Goal: Task Accomplishment & Management: Use online tool/utility

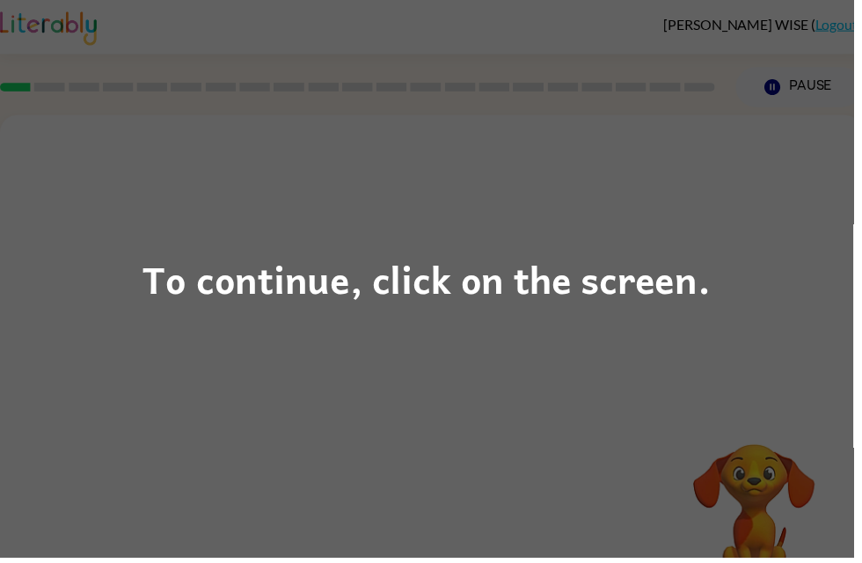
click at [600, 377] on div "To continue, click on the screen." at bounding box center [431, 281] width 862 height 563
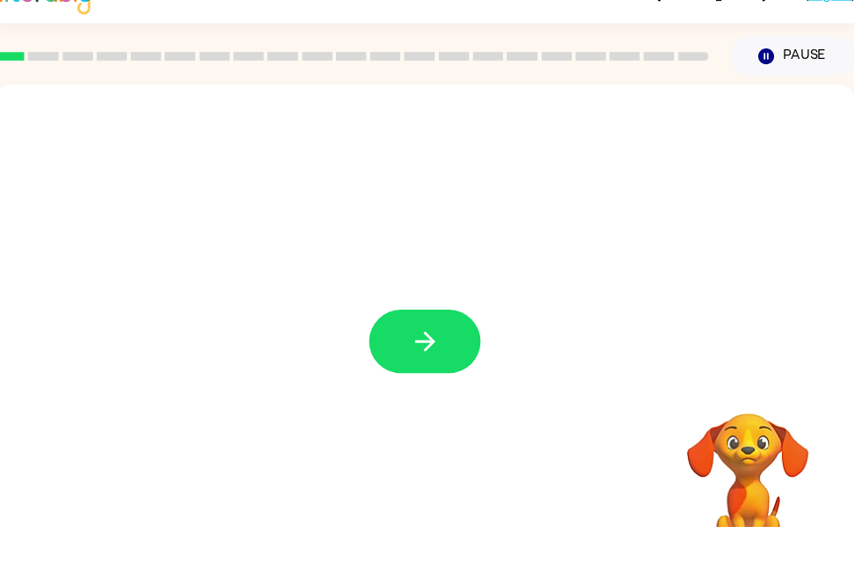
scroll to position [56, 0]
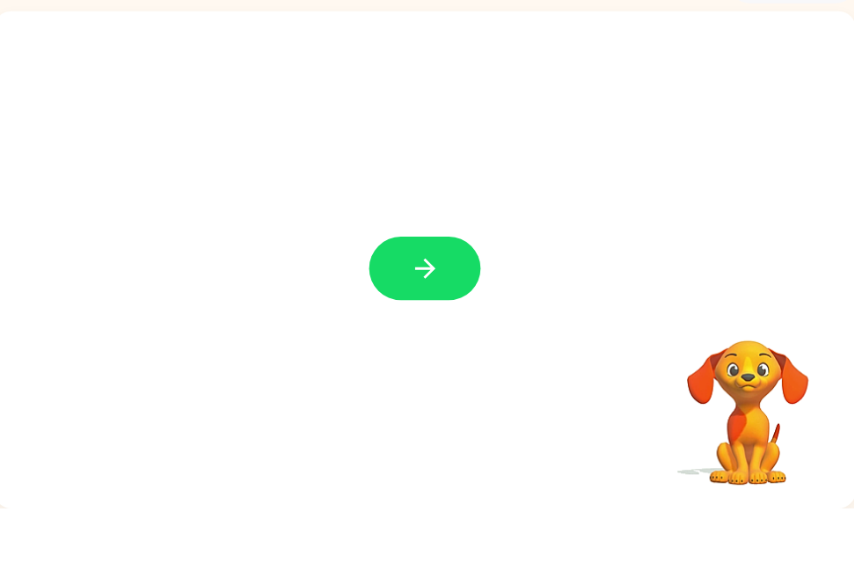
click at [442, 288] on button "button" at bounding box center [429, 320] width 113 height 64
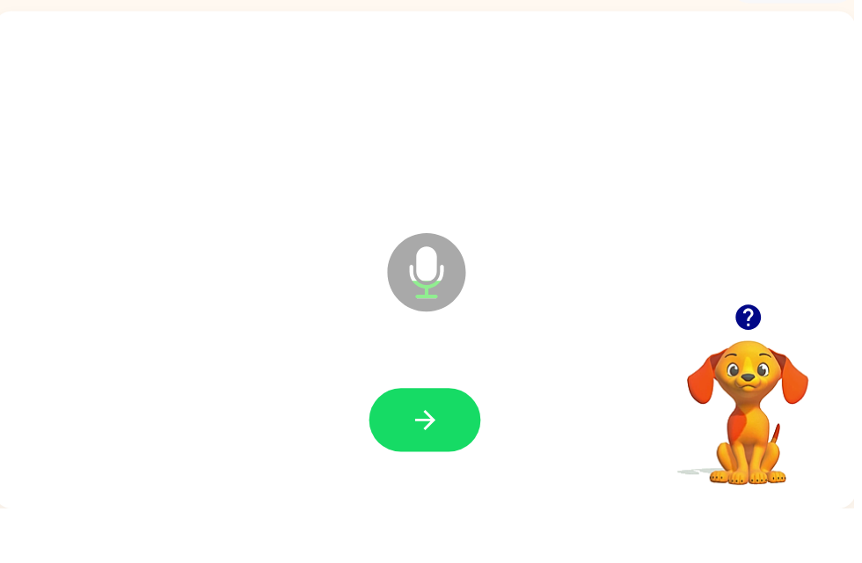
click at [404, 441] on button "button" at bounding box center [429, 473] width 113 height 64
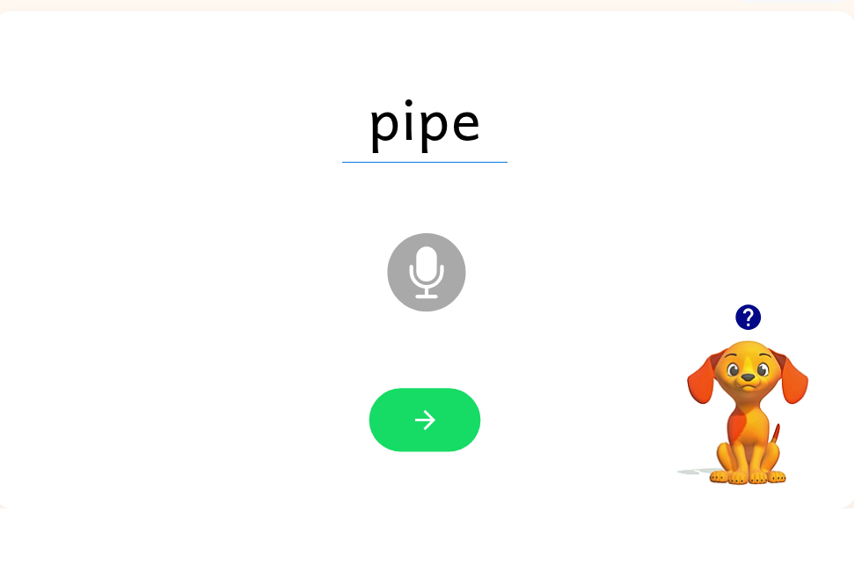
click at [414, 458] on icon "button" at bounding box center [429, 473] width 31 height 31
click at [415, 458] on icon "button" at bounding box center [429, 473] width 31 height 31
click at [392, 441] on button "button" at bounding box center [429, 473] width 113 height 64
click at [416, 441] on button "button" at bounding box center [429, 473] width 113 height 64
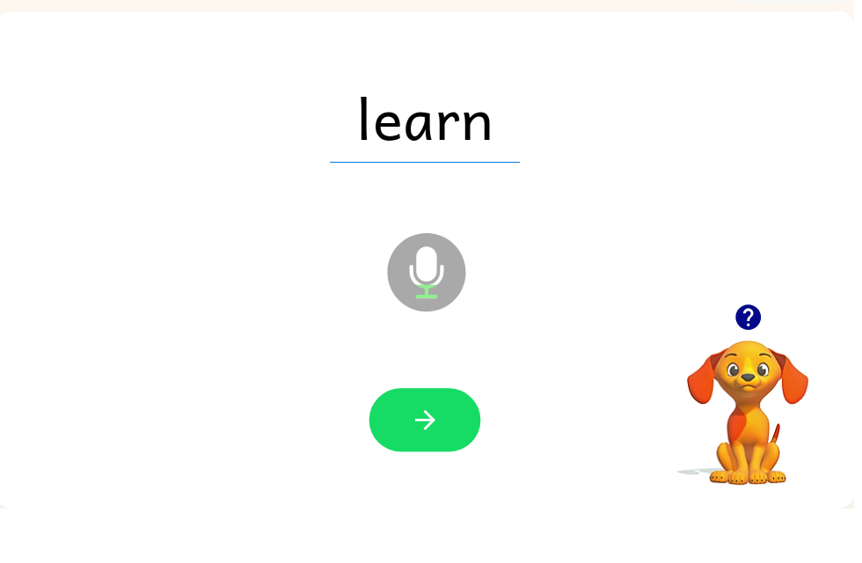
click at [462, 447] on button "button" at bounding box center [429, 473] width 113 height 64
click at [436, 402] on div at bounding box center [428, 474] width 835 height 144
click at [456, 441] on button "button" at bounding box center [429, 473] width 113 height 64
click at [437, 458] on icon "button" at bounding box center [429, 473] width 31 height 31
click at [427, 458] on icon "button" at bounding box center [429, 473] width 31 height 31
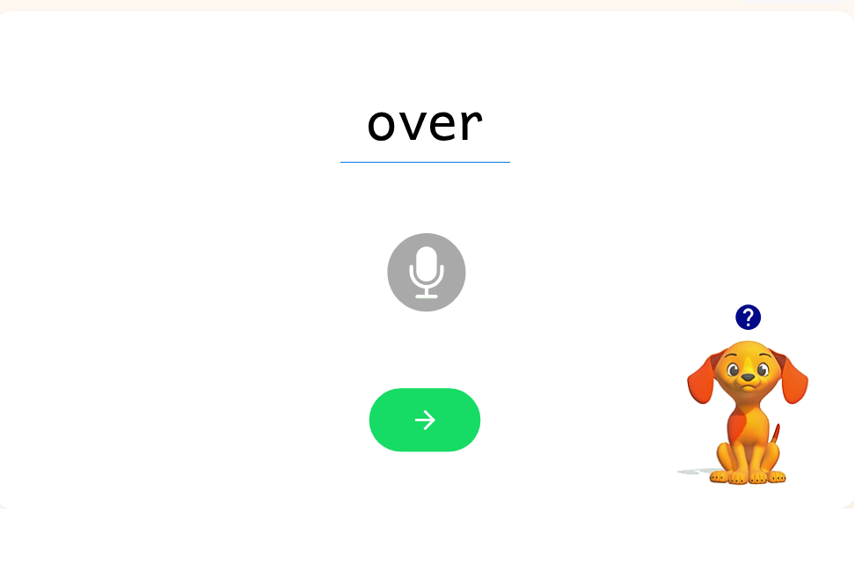
click at [405, 441] on button "button" at bounding box center [429, 473] width 113 height 64
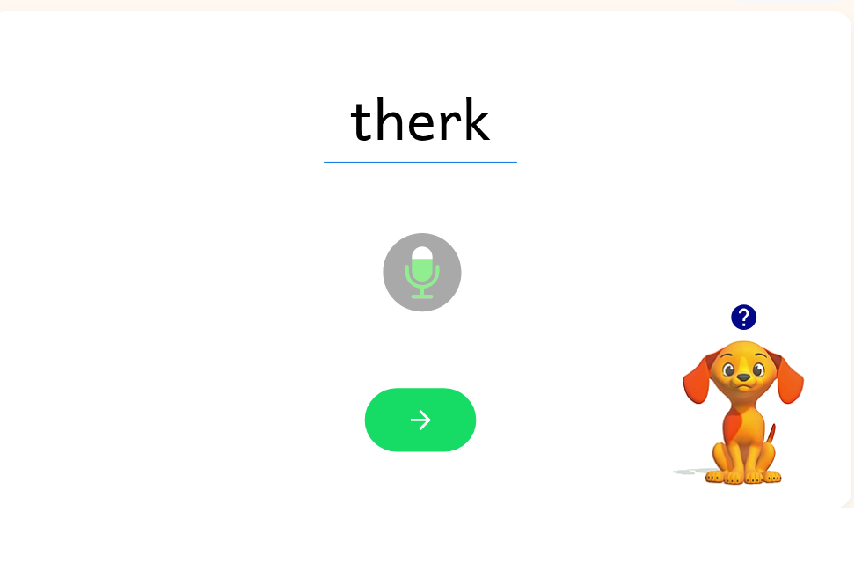
click at [442, 441] on button "button" at bounding box center [424, 473] width 113 height 64
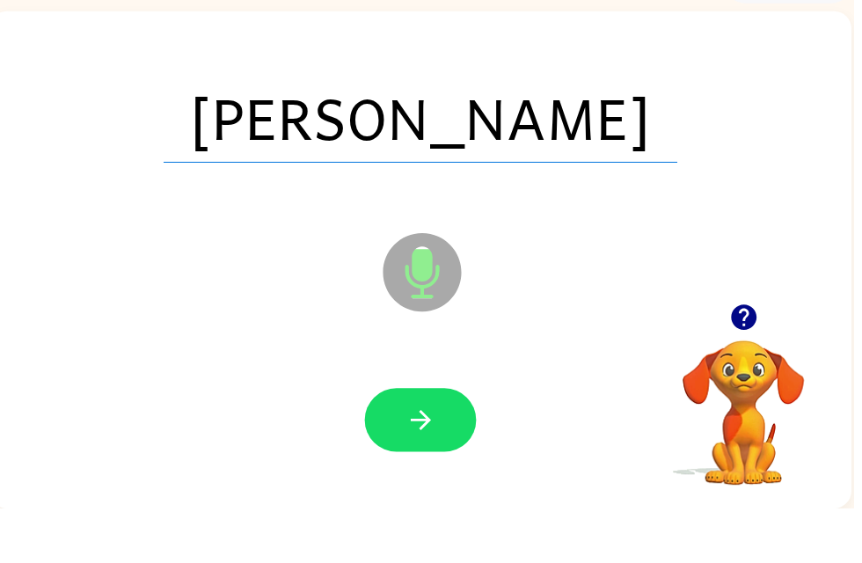
click at [397, 441] on button "button" at bounding box center [424, 473] width 113 height 64
click at [413, 458] on icon "button" at bounding box center [425, 473] width 31 height 31
click at [413, 441] on button "button" at bounding box center [424, 473] width 113 height 64
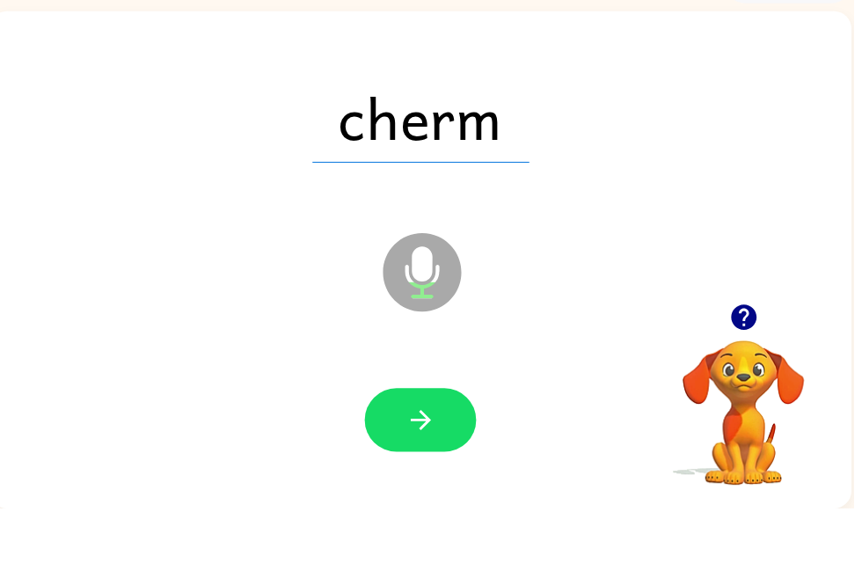
click at [411, 458] on icon "button" at bounding box center [425, 473] width 31 height 31
click at [400, 442] on button "button" at bounding box center [424, 473] width 113 height 64
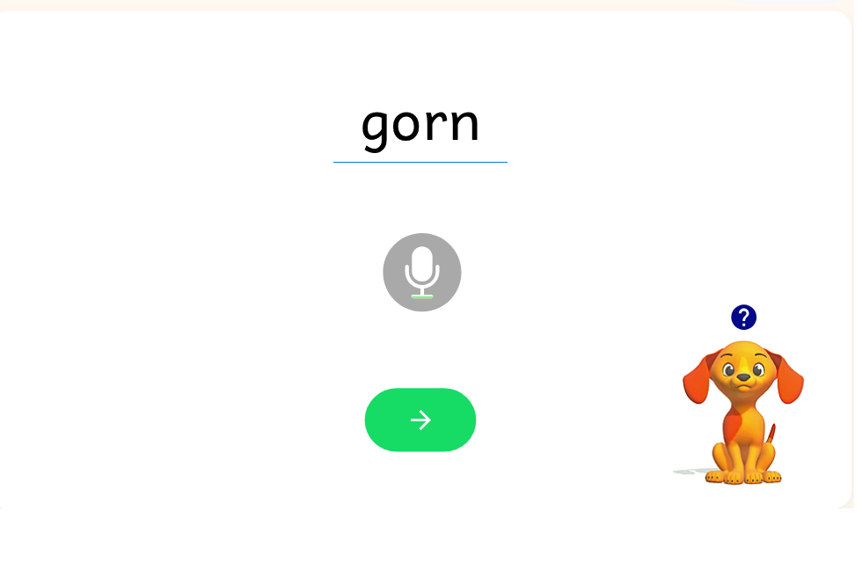
click at [399, 441] on button "button" at bounding box center [424, 473] width 113 height 64
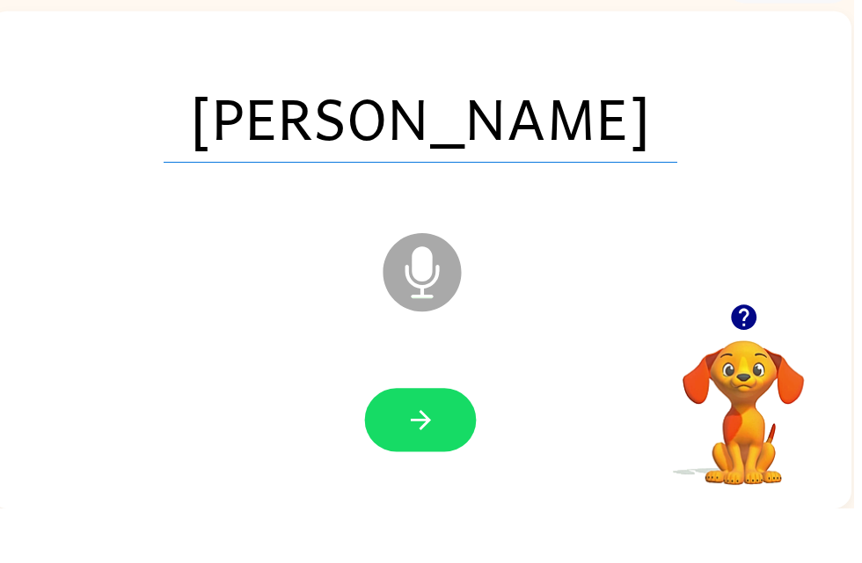
click at [385, 441] on button "button" at bounding box center [424, 473] width 113 height 64
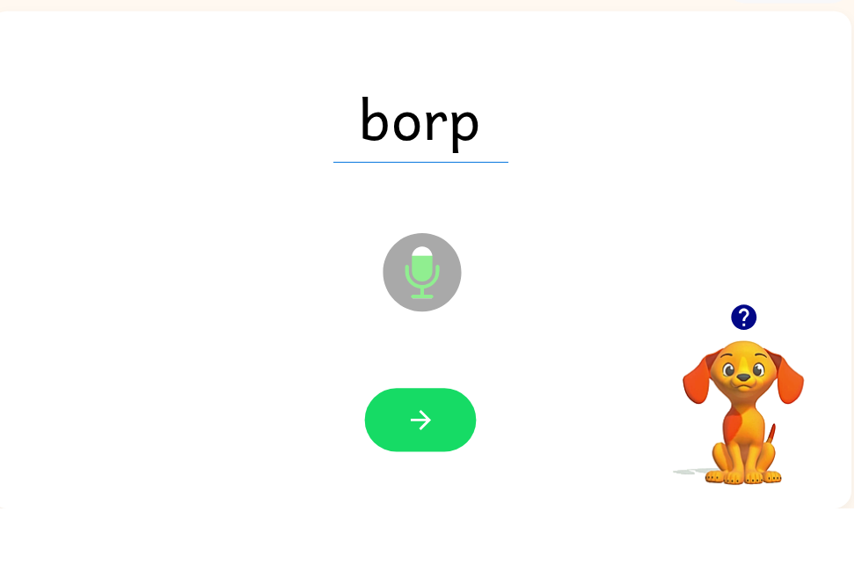
click at [403, 441] on button "button" at bounding box center [424, 473] width 113 height 64
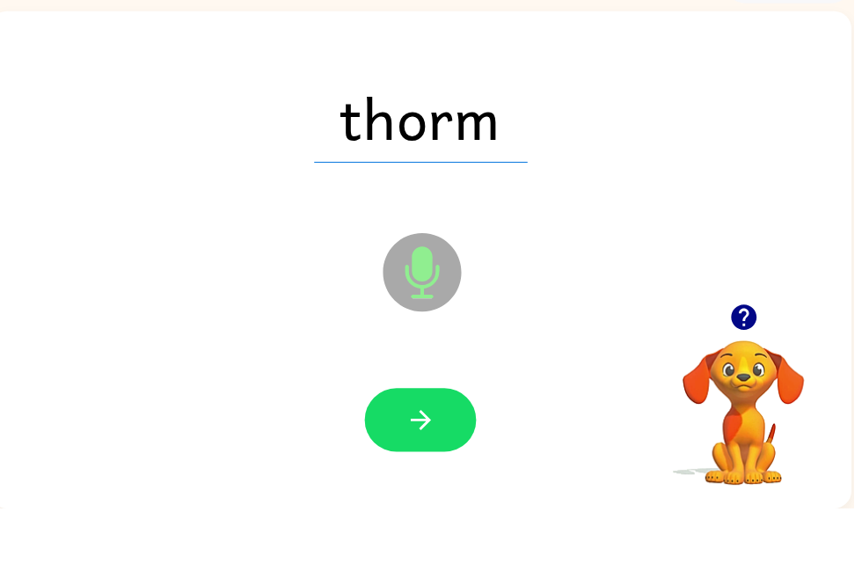
click at [412, 441] on button "button" at bounding box center [424, 473] width 113 height 64
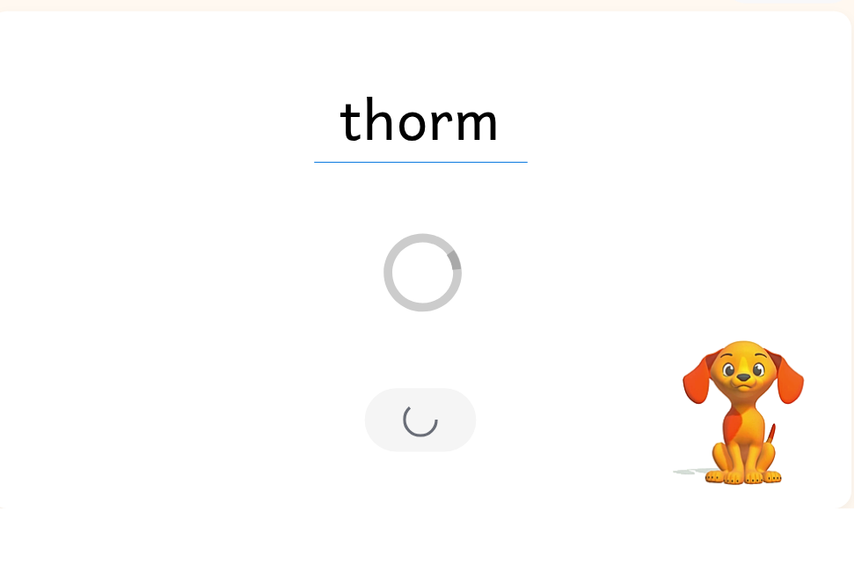
scroll to position [36, 0]
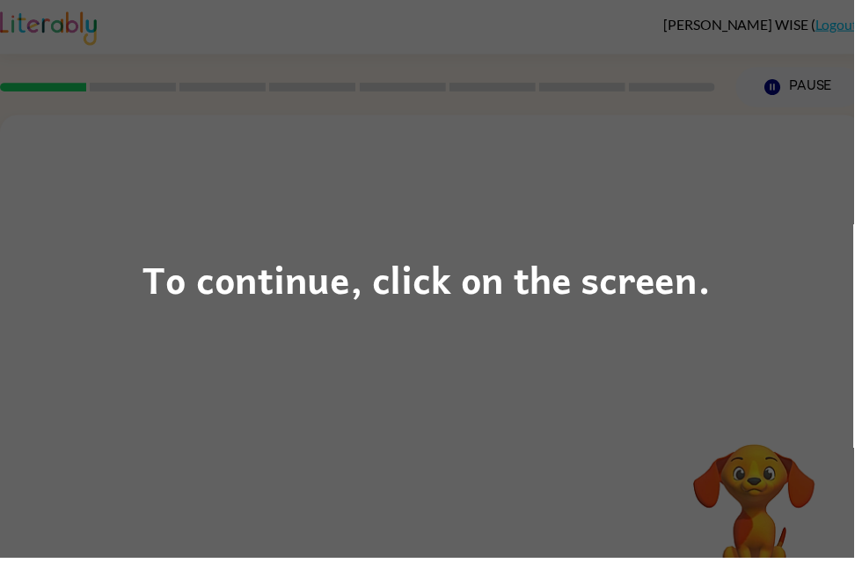
click at [705, 379] on div "To continue, click on the screen." at bounding box center [431, 281] width 862 height 563
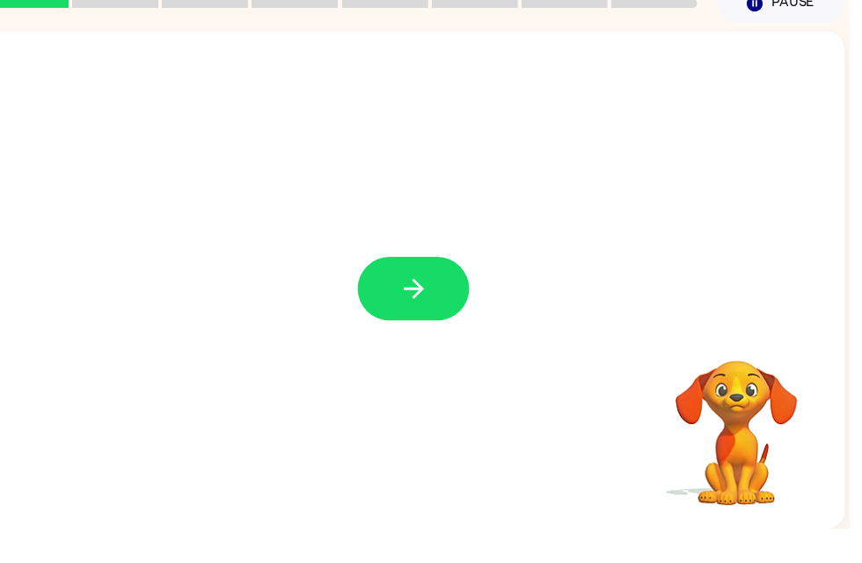
scroll to position [56, 0]
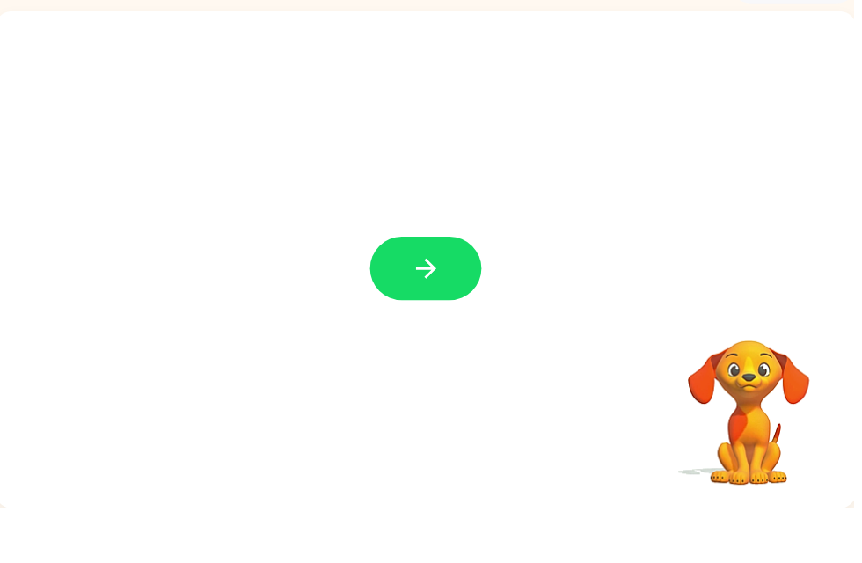
click at [461, 288] on button "button" at bounding box center [430, 320] width 113 height 64
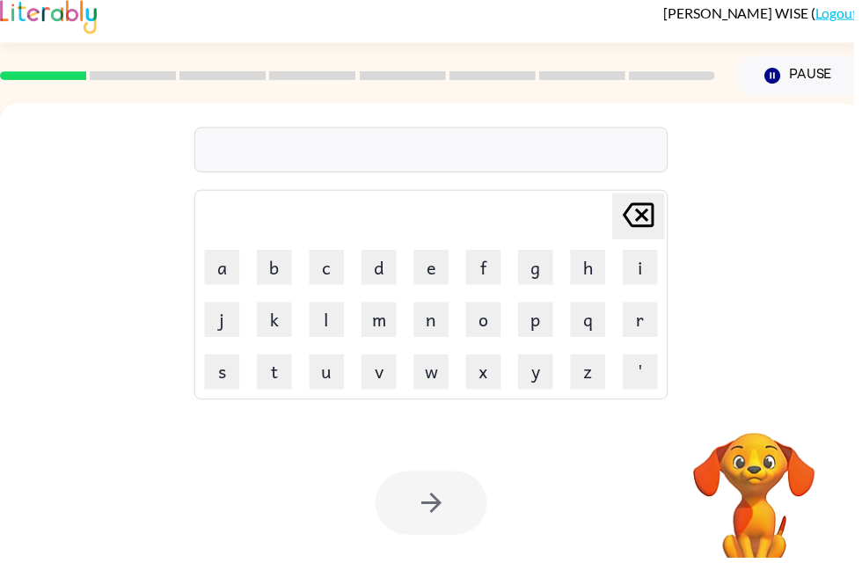
scroll to position [0, 0]
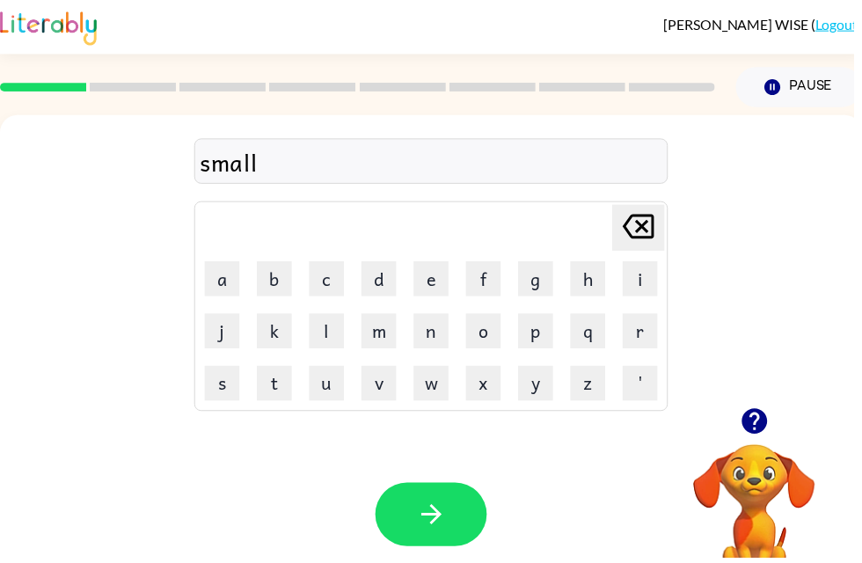
click at [449, 524] on icon "button" at bounding box center [435, 519] width 31 height 31
click at [401, 492] on button "button" at bounding box center [435, 519] width 113 height 64
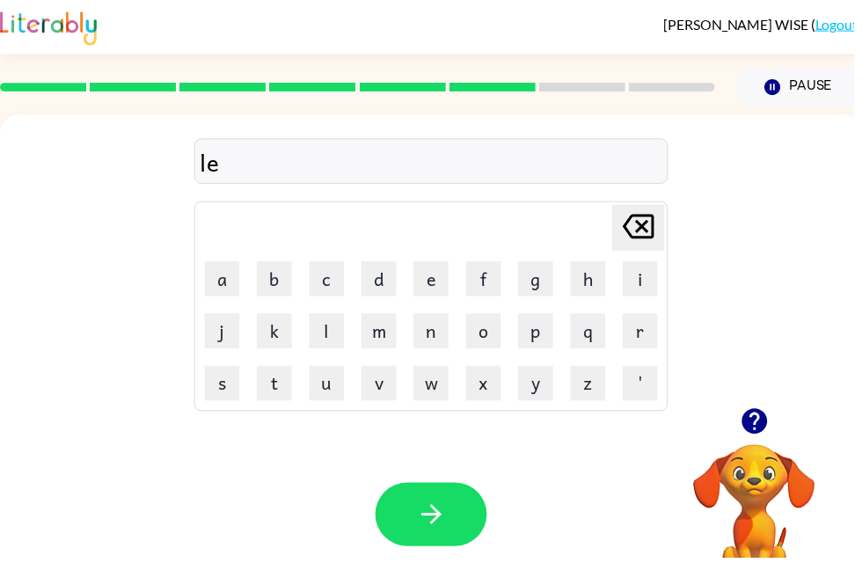
click at [845, 543] on video "Your browser must support playing .mp4 files to use Literably. Please try using…" at bounding box center [762, 509] width 176 height 176
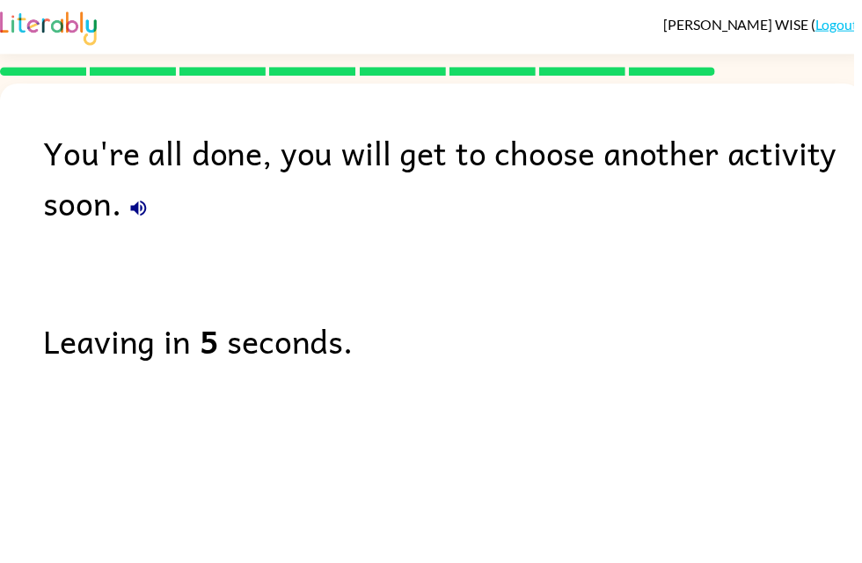
scroll to position [4, 0]
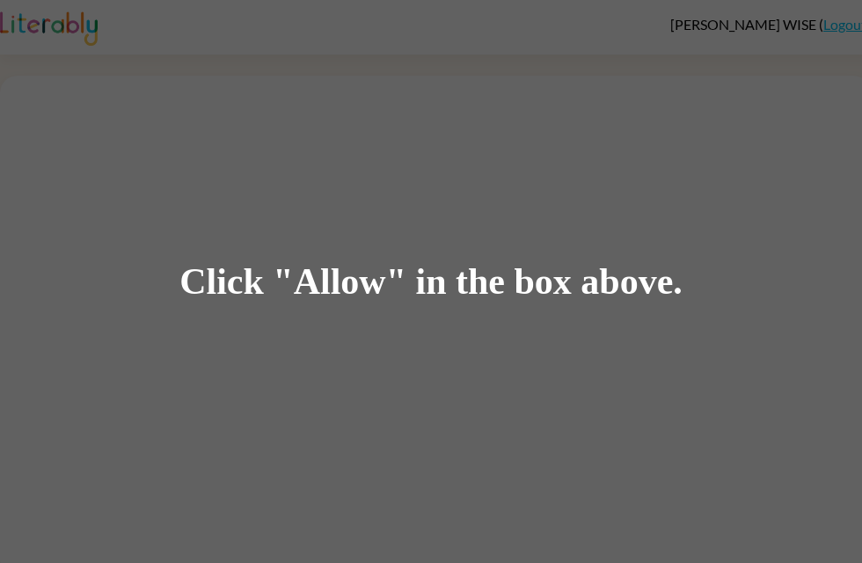
scroll to position [1, 0]
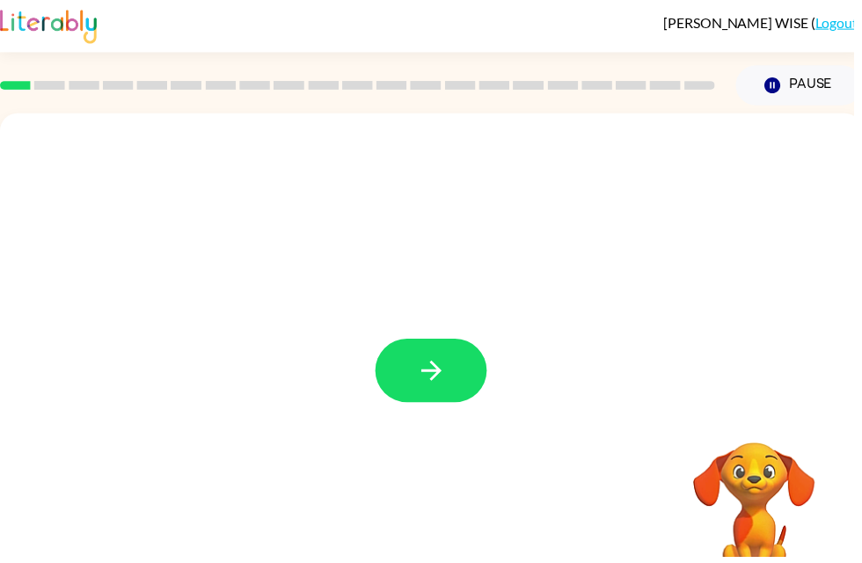
click at [419, 384] on button "button" at bounding box center [435, 375] width 113 height 64
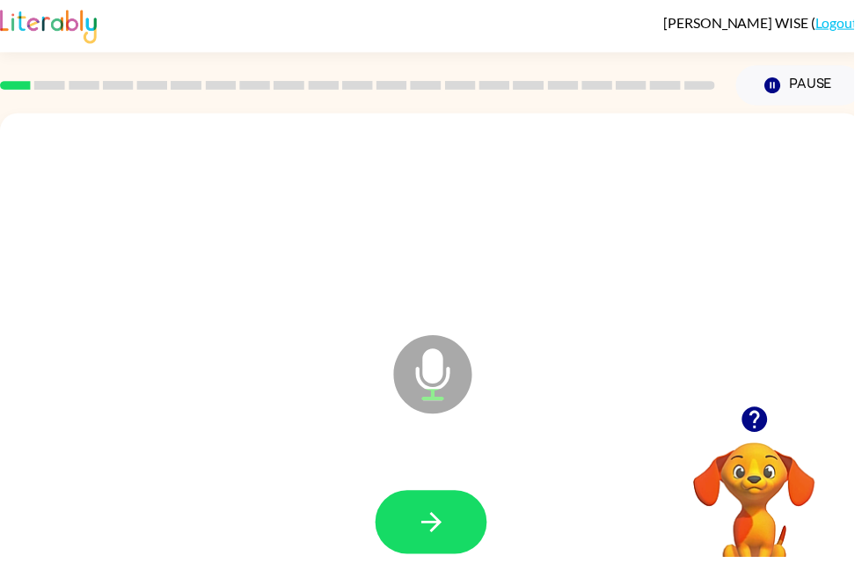
click at [426, 498] on button "button" at bounding box center [435, 528] width 113 height 64
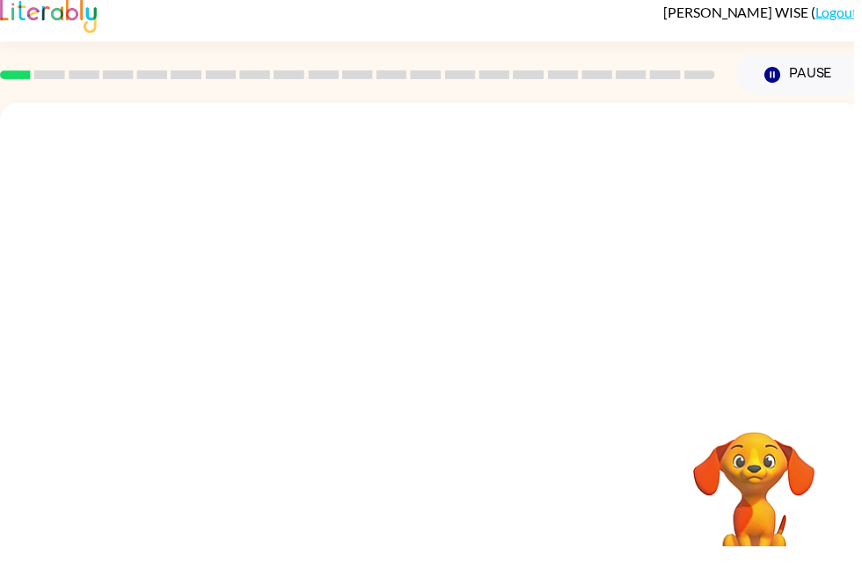
scroll to position [56, 0]
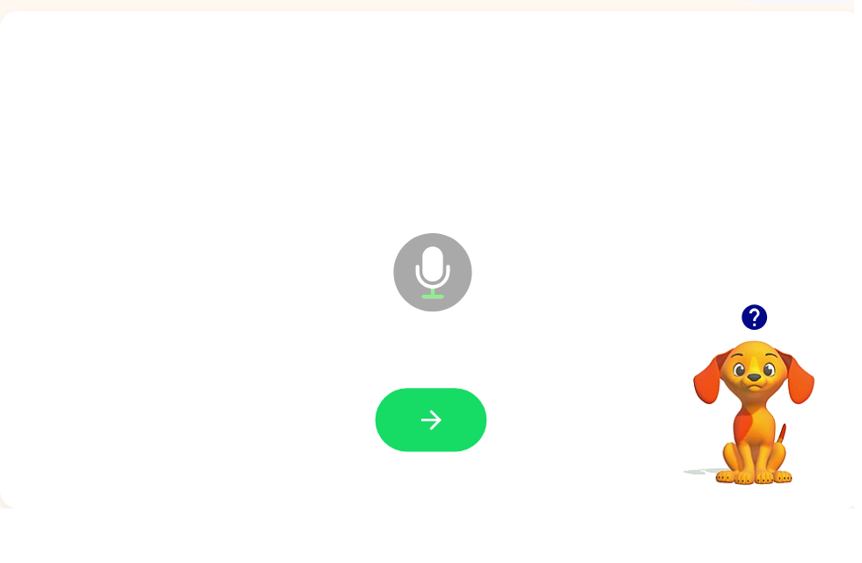
click at [411, 441] on button "button" at bounding box center [435, 473] width 113 height 64
click at [783, 347] on button "button" at bounding box center [761, 369] width 45 height 45
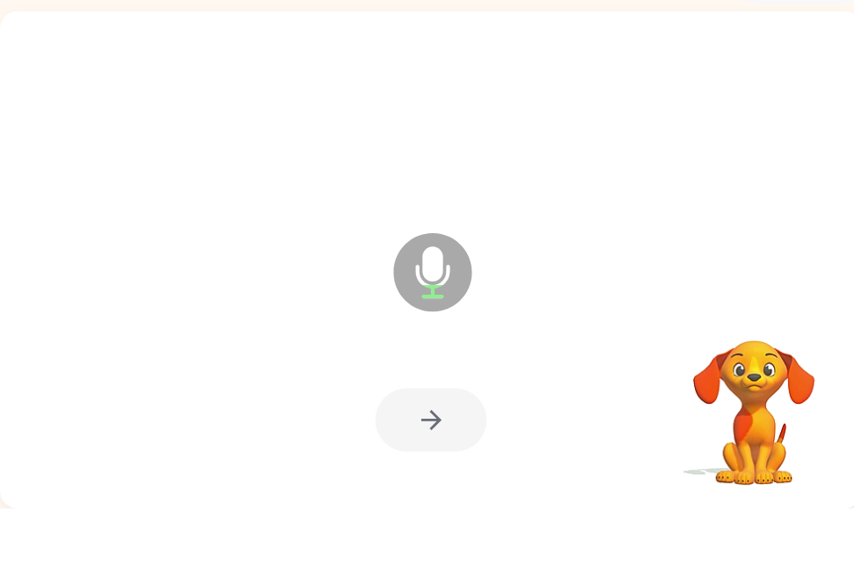
click at [761, 366] on video "Your browser must support playing .mp4 files to use Literably. Please try using…" at bounding box center [762, 454] width 176 height 176
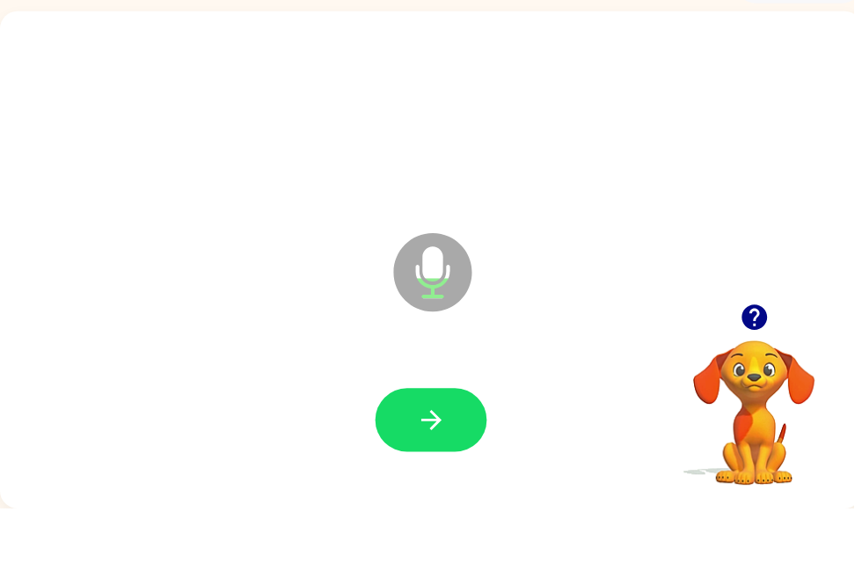
click at [453, 448] on button "button" at bounding box center [435, 473] width 113 height 64
click at [463, 441] on button "button" at bounding box center [435, 473] width 113 height 64
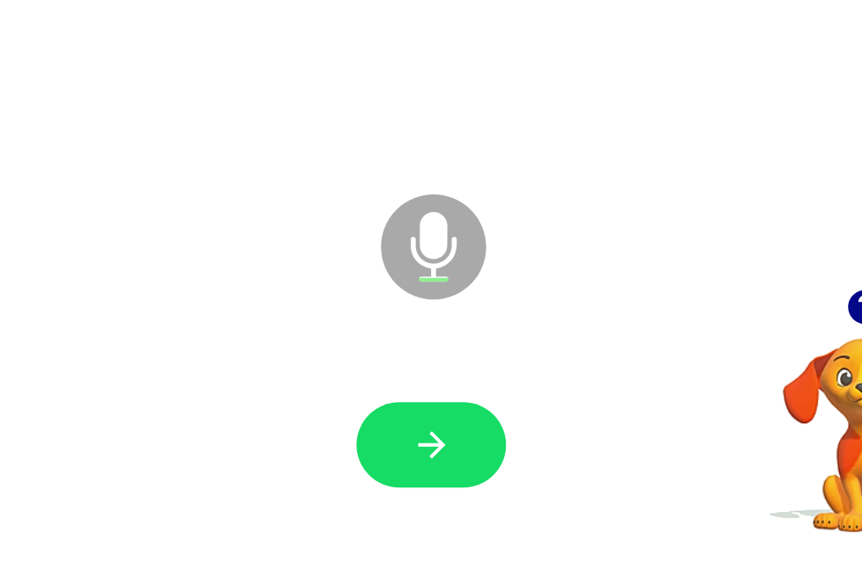
click at [420, 458] on icon "button" at bounding box center [435, 473] width 31 height 31
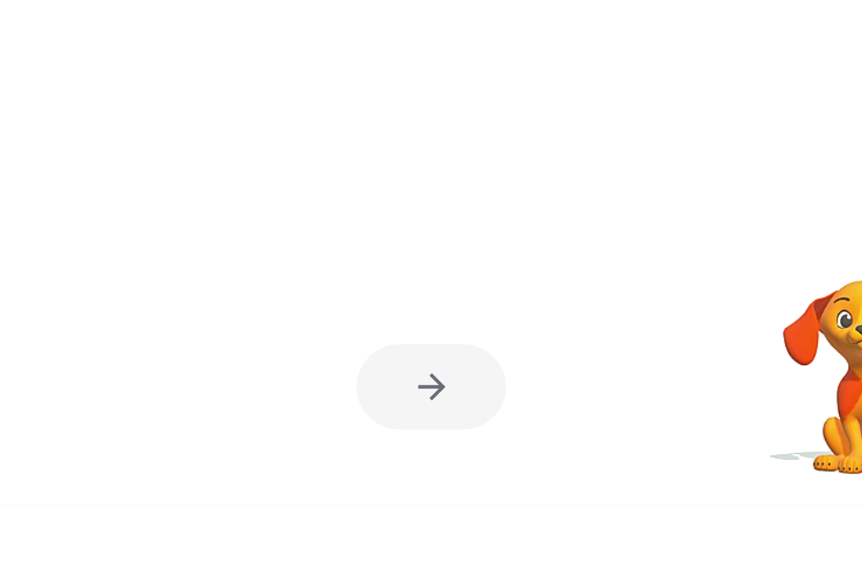
scroll to position [58, 0]
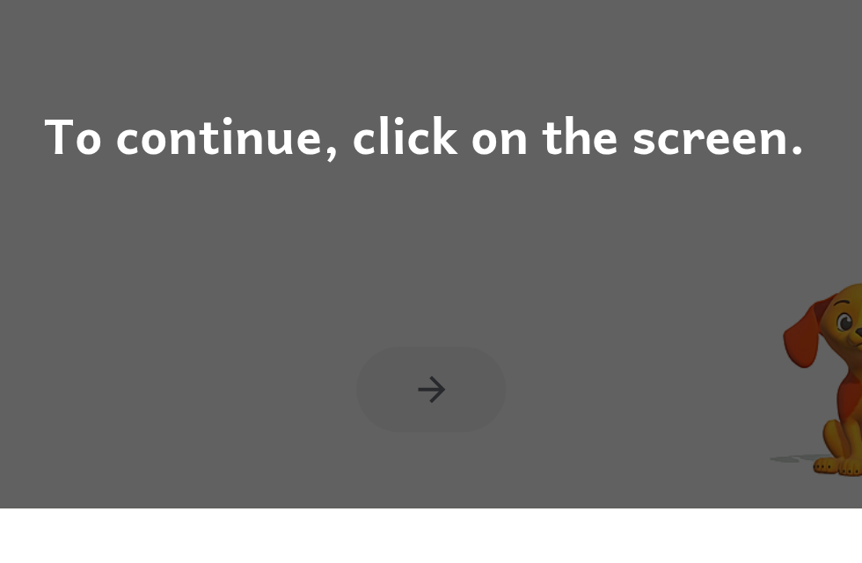
click at [541, 294] on div "To continue, click on the screen." at bounding box center [431, 281] width 862 height 563
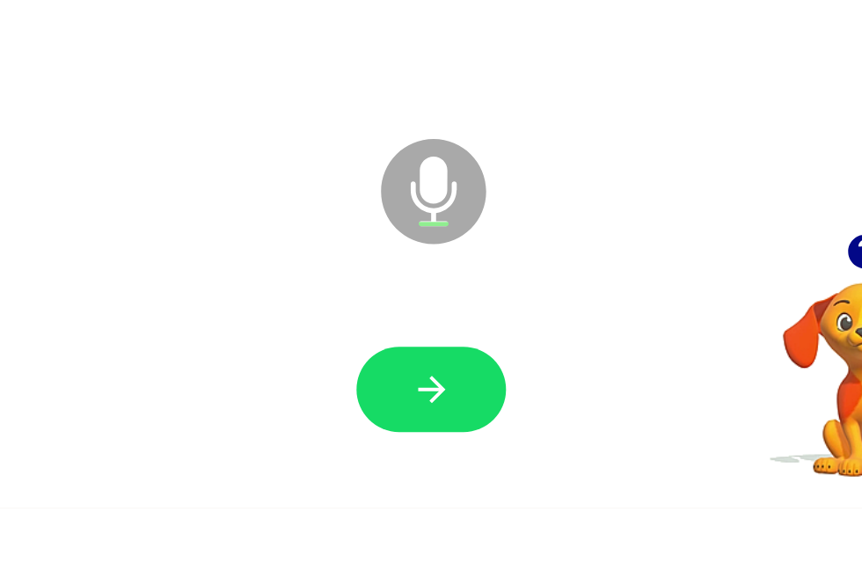
click at [379, 441] on button "button" at bounding box center [435, 473] width 113 height 64
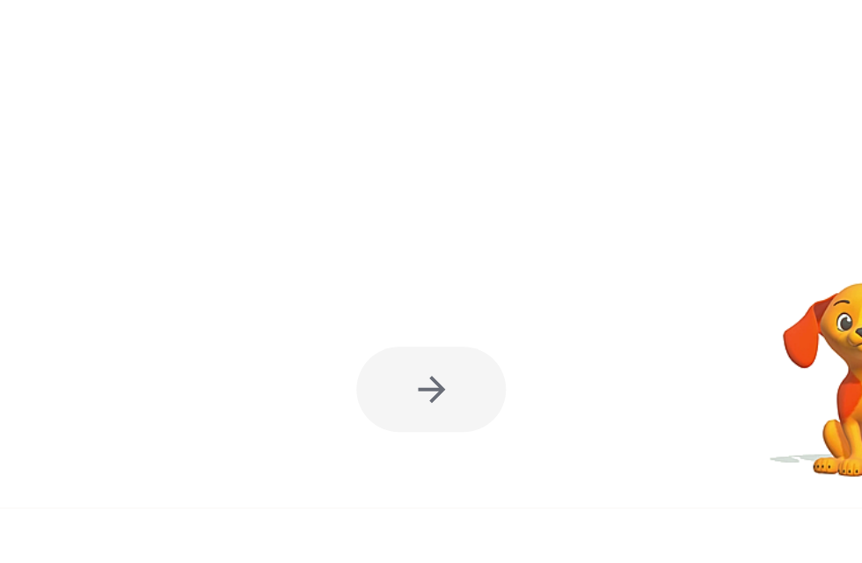
scroll to position [56, 0]
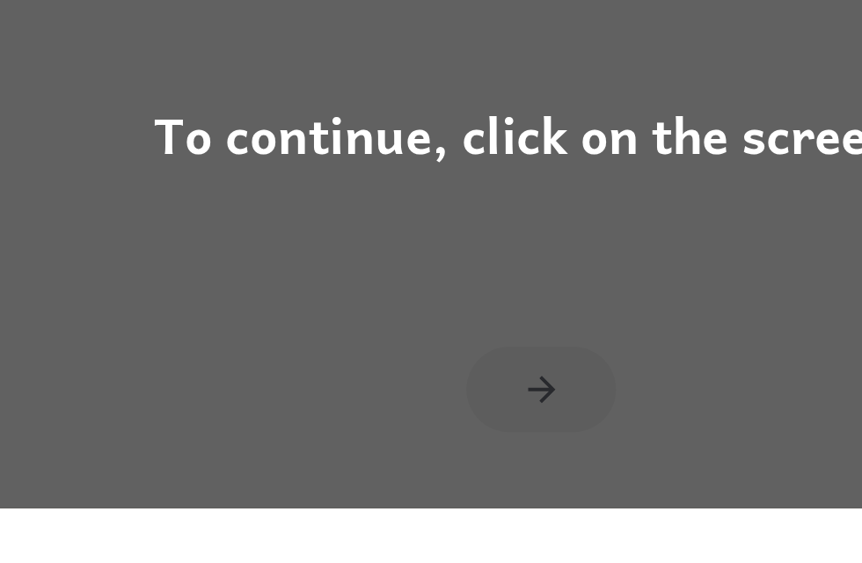
click at [496, 280] on div "To continue, click on the screen." at bounding box center [431, 281] width 862 height 563
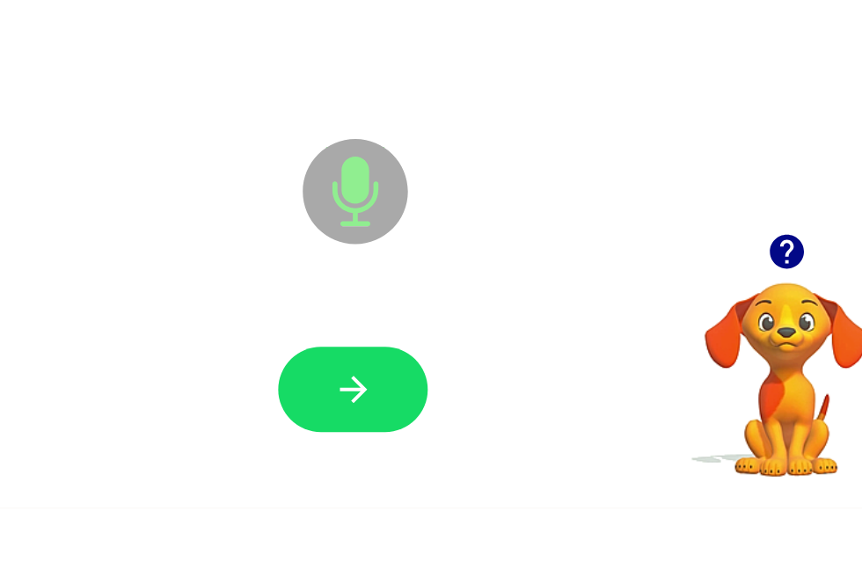
click at [379, 441] on button "button" at bounding box center [435, 473] width 113 height 64
click at [420, 458] on icon "button" at bounding box center [435, 473] width 31 height 31
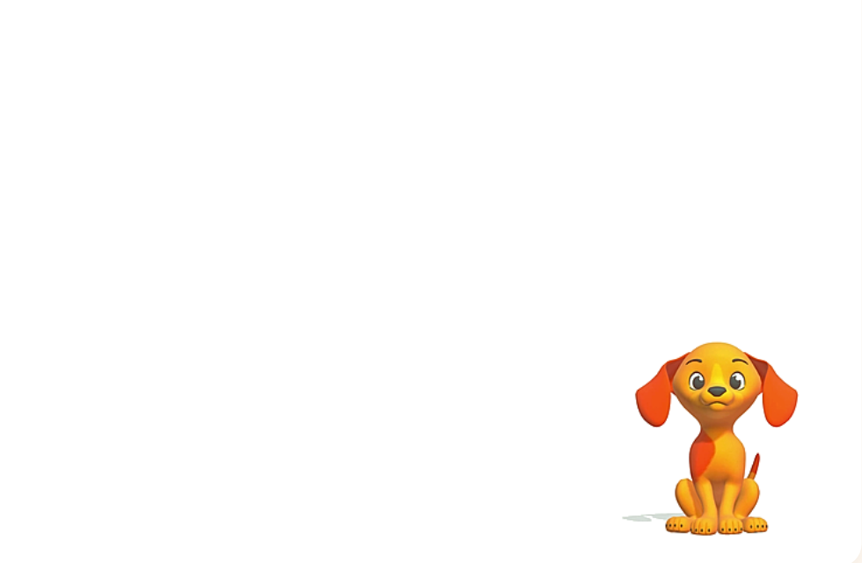
scroll to position [56, 9]
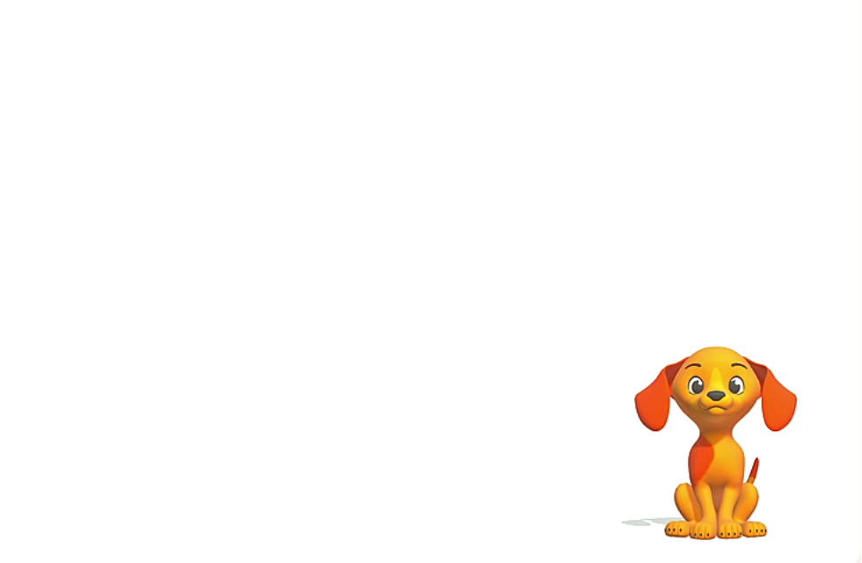
click at [665, 366] on video "Your browser must support playing .mp4 files to use Literably. Please try using…" at bounding box center [753, 454] width 176 height 176
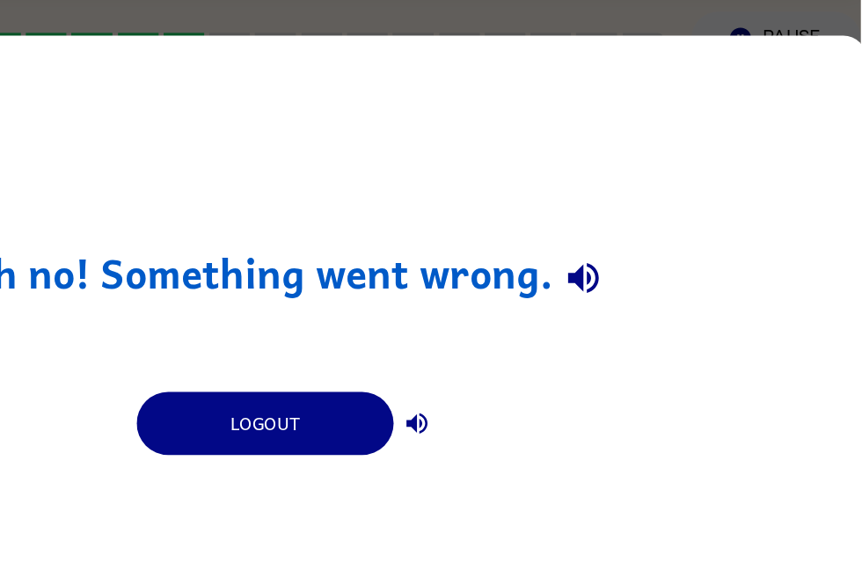
scroll to position [56, 10]
click at [317, 327] on button "Logout" at bounding box center [413, 322] width 193 height 47
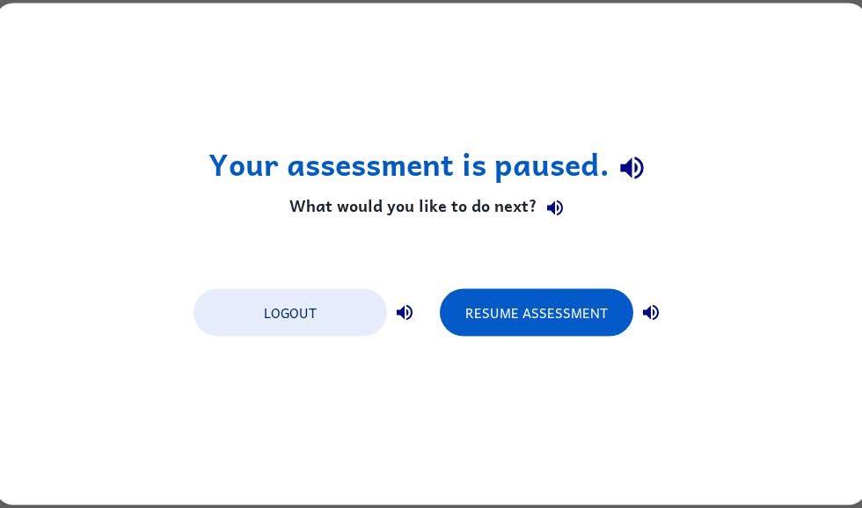
click at [535, 326] on button "Resume Assessment" at bounding box center [536, 312] width 193 height 47
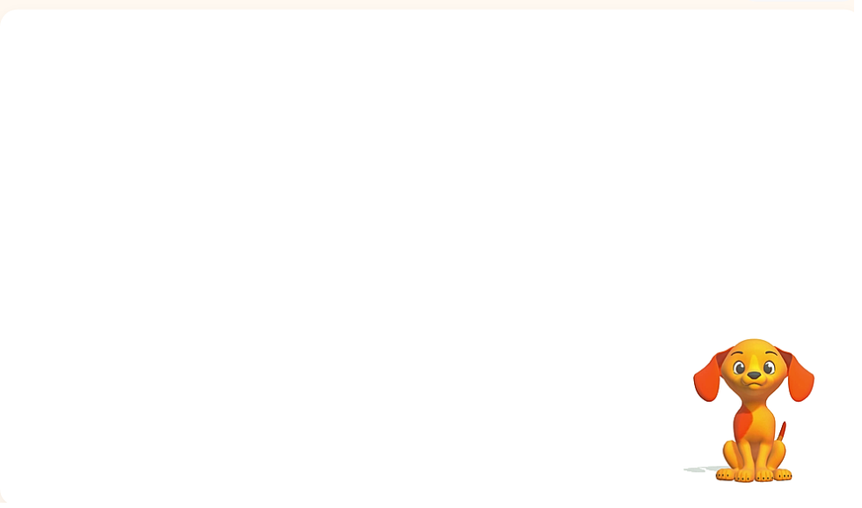
scroll to position [105, 0]
click at [744, 360] on video "Your browser must support playing .mp4 files to use Literably. Please try using…" at bounding box center [762, 405] width 176 height 176
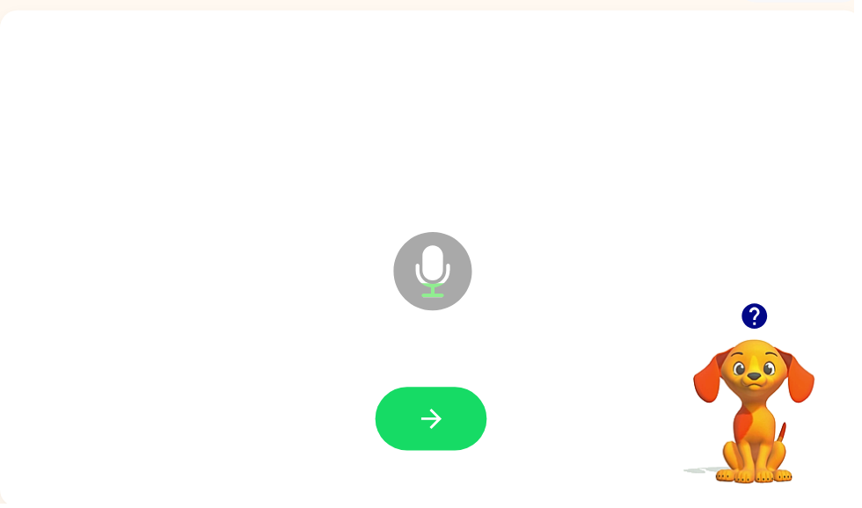
click at [446, 397] on button "button" at bounding box center [435, 423] width 113 height 64
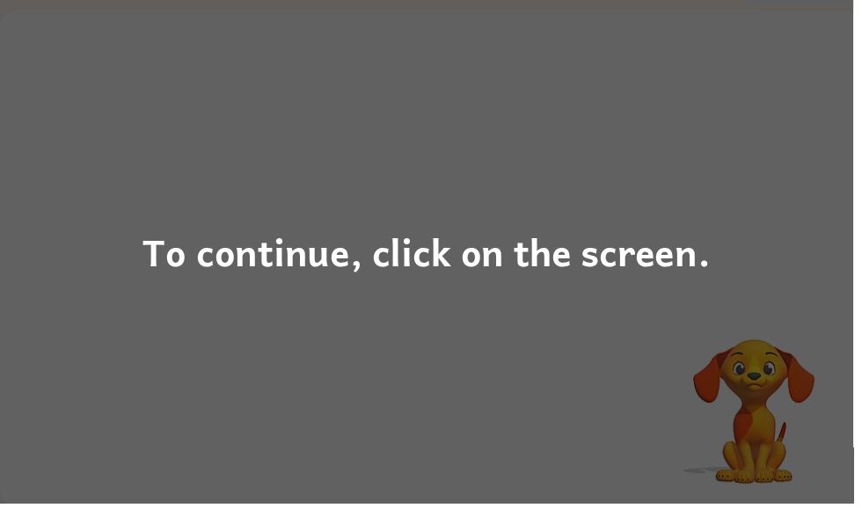
click at [559, 259] on div "To continue, click on the screen." at bounding box center [430, 254] width 573 height 60
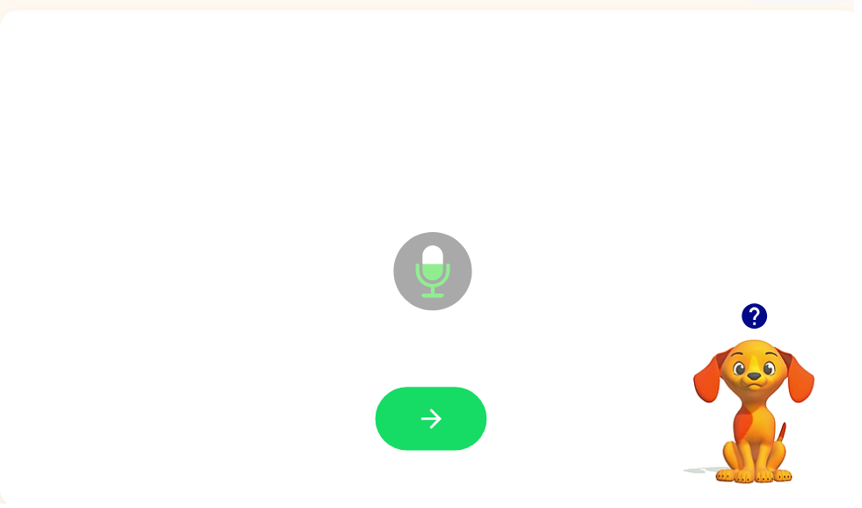
scroll to position [0, 0]
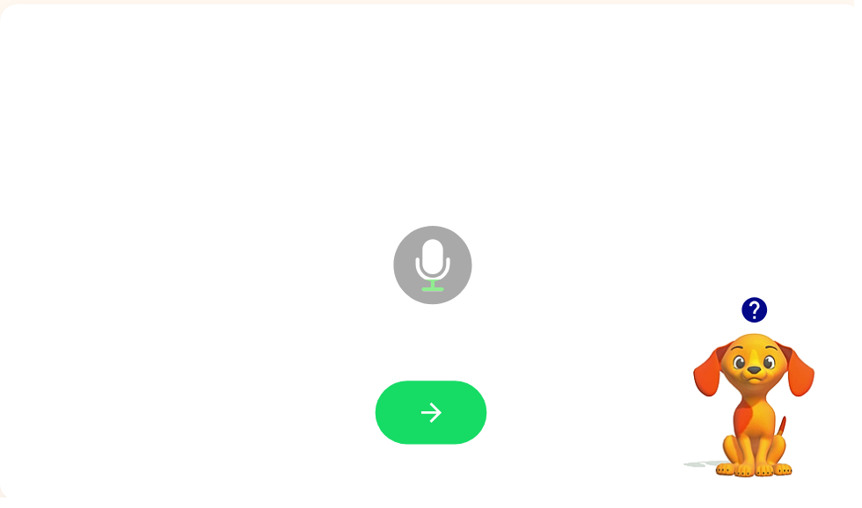
scroll to position [106, 0]
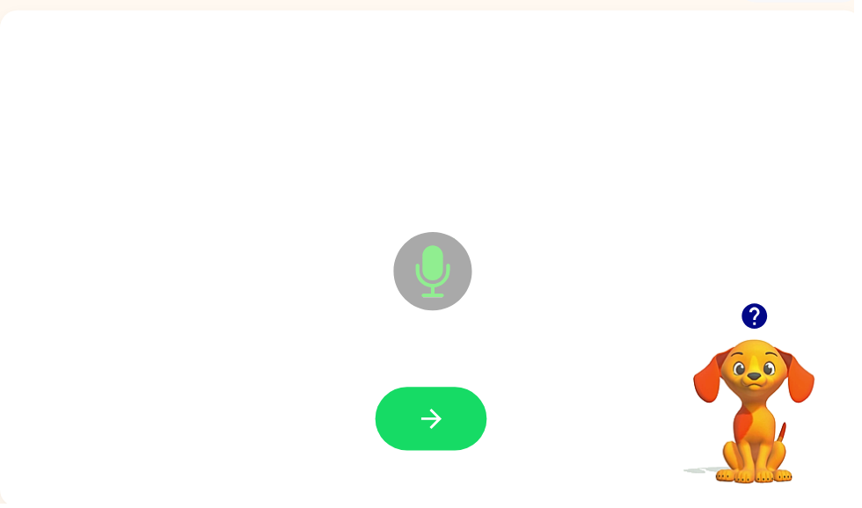
click at [454, 446] on button "button" at bounding box center [435, 423] width 113 height 64
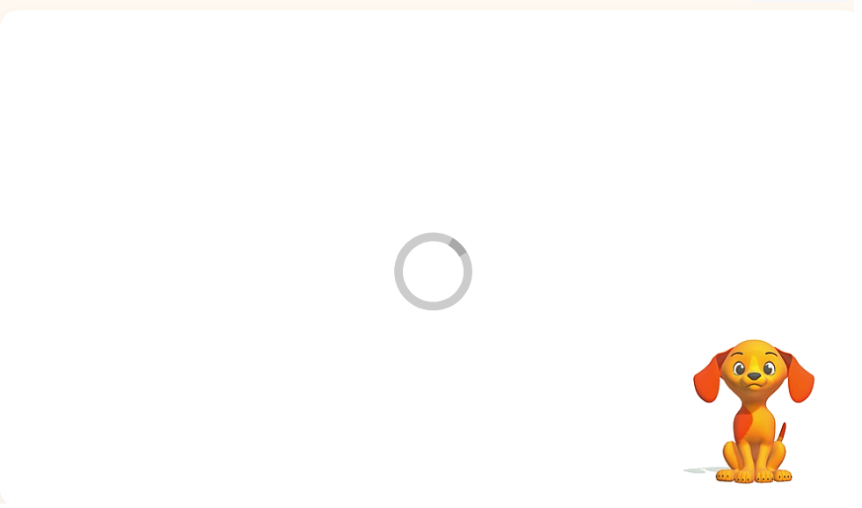
click at [453, 402] on div at bounding box center [435, 424] width 835 height 144
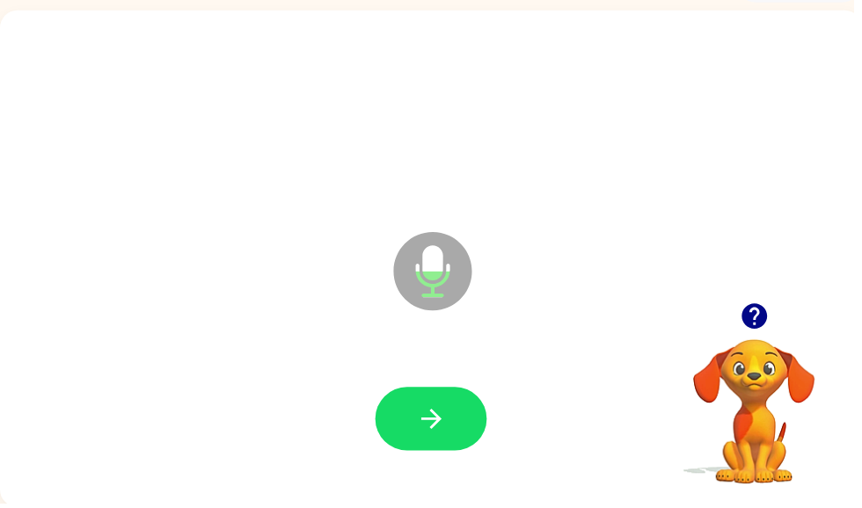
click at [455, 435] on button "button" at bounding box center [435, 423] width 113 height 64
click at [433, 400] on button "button" at bounding box center [435, 423] width 113 height 64
click at [449, 419] on icon "button" at bounding box center [435, 423] width 31 height 31
click at [415, 442] on button "button" at bounding box center [435, 423] width 113 height 64
click at [768, 322] on icon "button" at bounding box center [760, 319] width 25 height 25
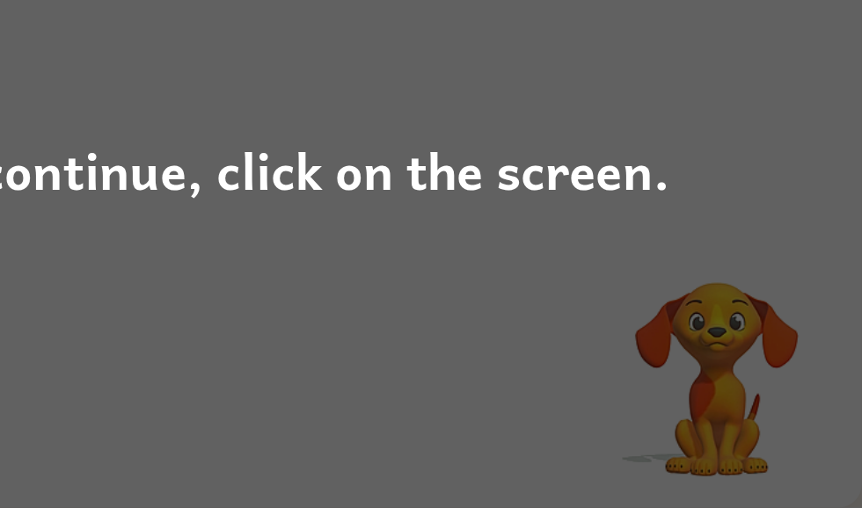
scroll to position [110, 9]
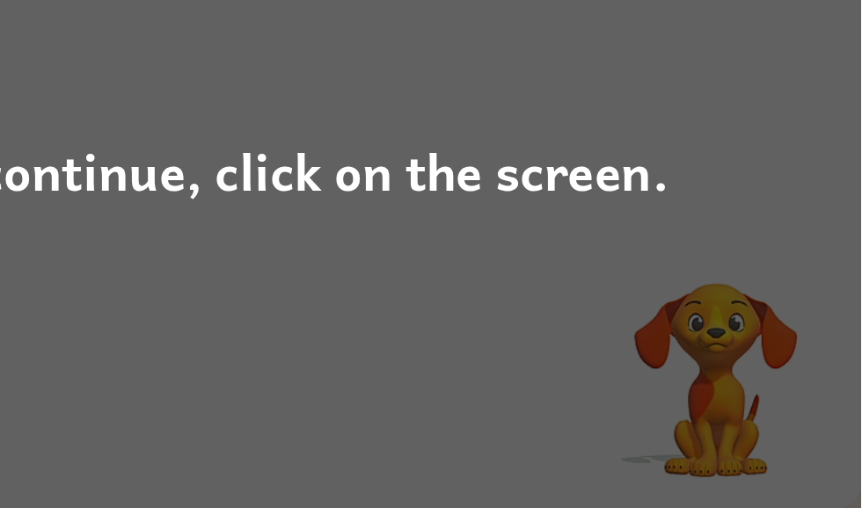
click at [451, 171] on div "To continue, click on the screen." at bounding box center [431, 254] width 862 height 508
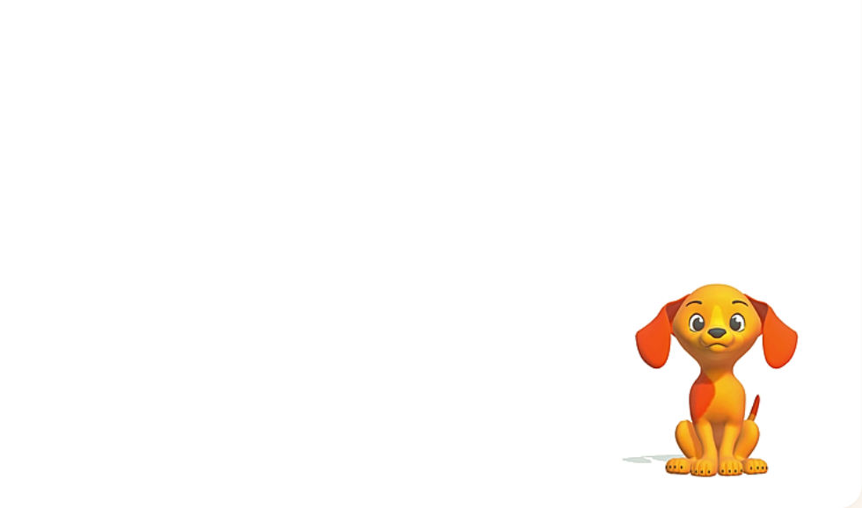
click at [455, 185] on div at bounding box center [426, 257] width 870 height 502
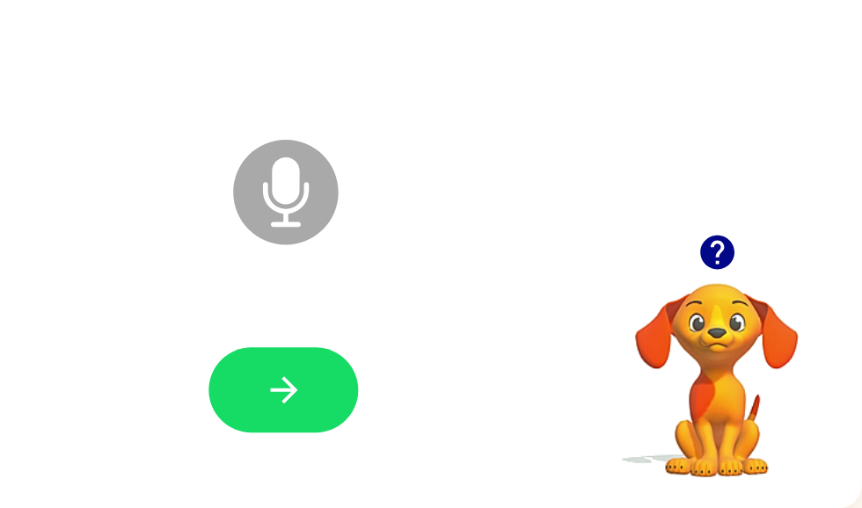
click at [731, 293] on button "button" at bounding box center [753, 315] width 45 height 45
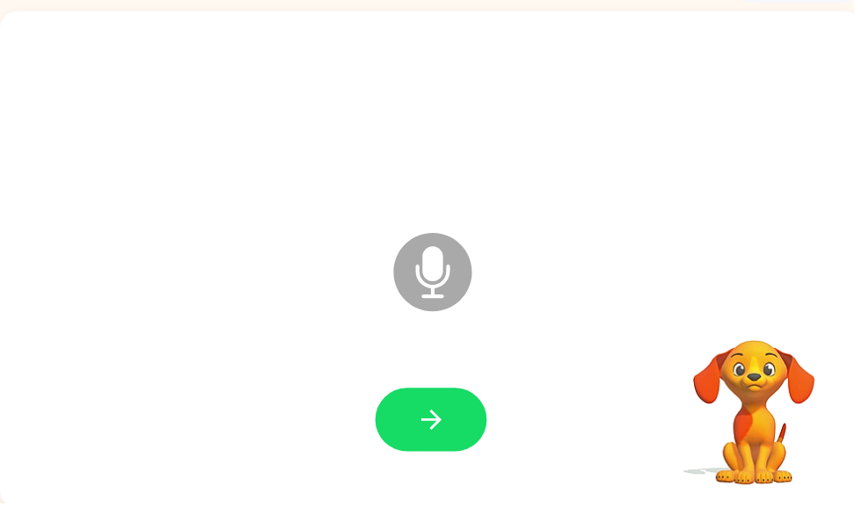
scroll to position [106, 0]
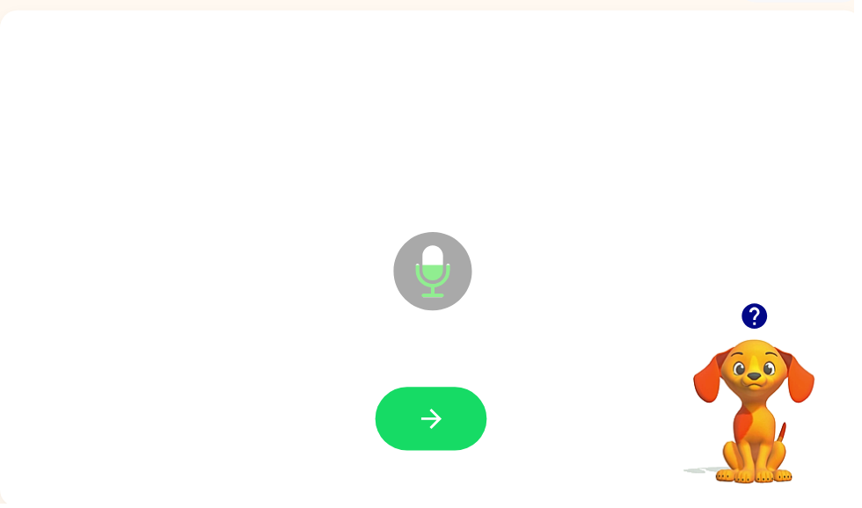
click at [430, 414] on icon "button" at bounding box center [435, 423] width 31 height 31
click at [421, 411] on icon "button" at bounding box center [435, 423] width 31 height 31
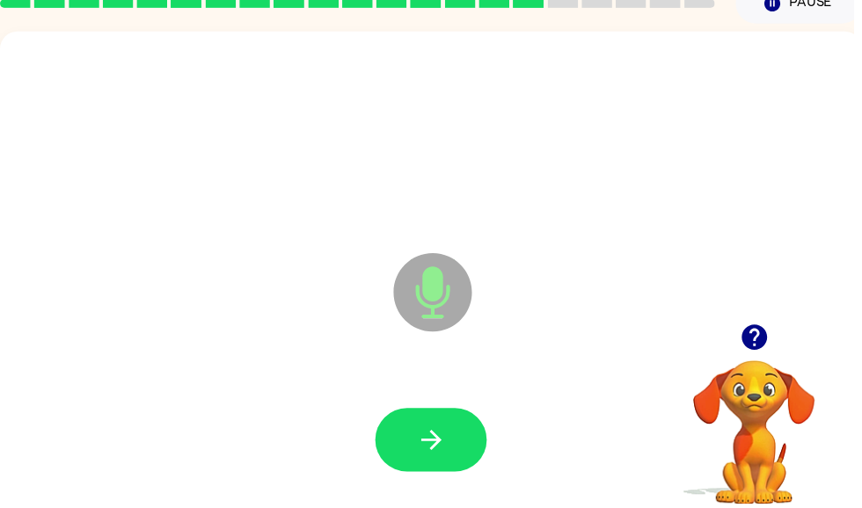
click at [759, 331] on icon "button" at bounding box center [760, 340] width 25 height 25
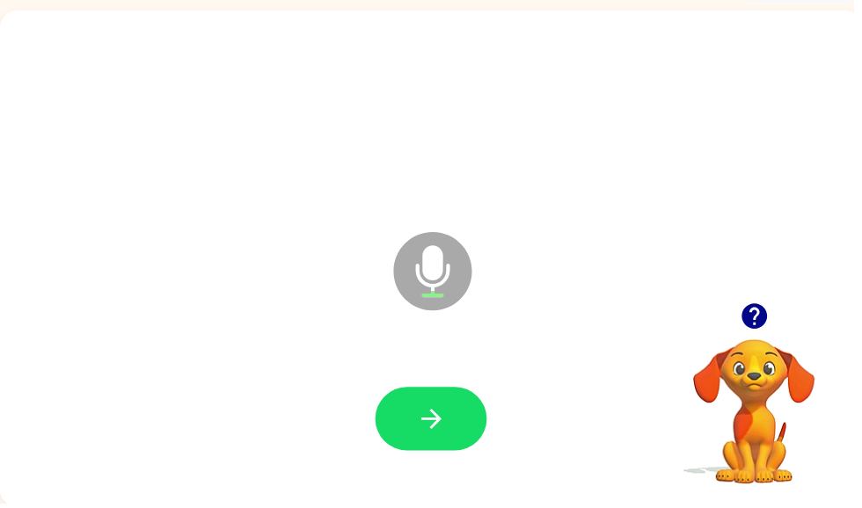
click at [417, 440] on button "button" at bounding box center [435, 423] width 113 height 64
click at [450, 395] on button "button" at bounding box center [435, 423] width 113 height 64
click at [441, 430] on icon "button" at bounding box center [435, 423] width 31 height 31
click at [419, 445] on button "button" at bounding box center [435, 423] width 113 height 64
click at [430, 429] on icon "button" at bounding box center [435, 423] width 31 height 31
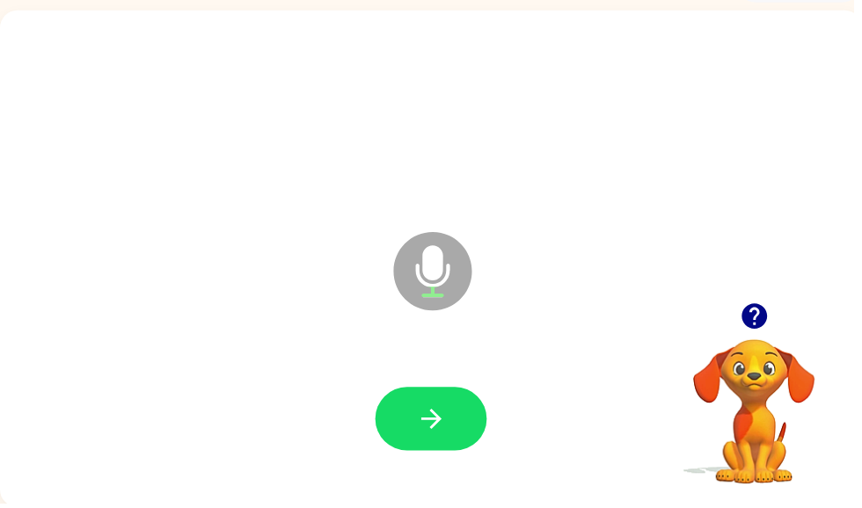
click at [426, 412] on icon "button" at bounding box center [435, 423] width 31 height 31
click at [401, 405] on button "button" at bounding box center [435, 423] width 113 height 64
click at [432, 422] on icon "button" at bounding box center [435, 423] width 31 height 31
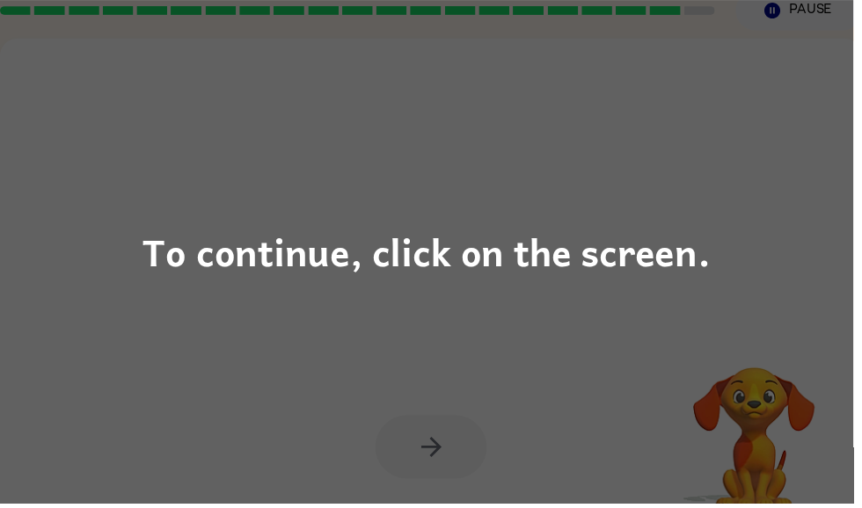
click at [496, 278] on div "To continue, click on the screen." at bounding box center [430, 254] width 573 height 60
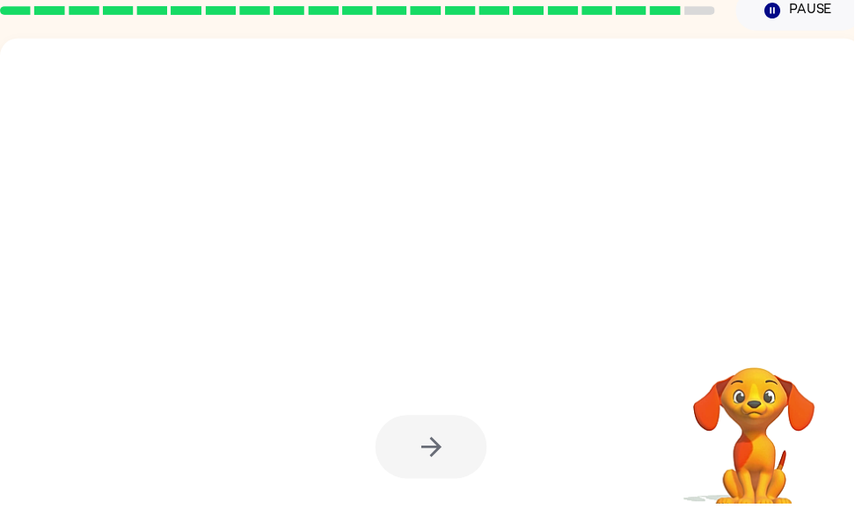
scroll to position [77, 0]
click at [521, 263] on div at bounding box center [393, 258] width 751 height 63
click at [430, 352] on div at bounding box center [435, 290] width 870 height 502
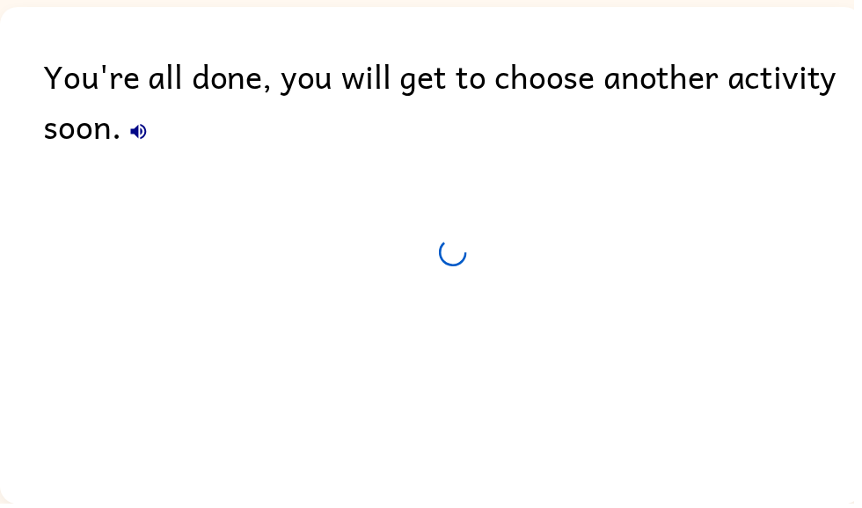
scroll to position [74, 0]
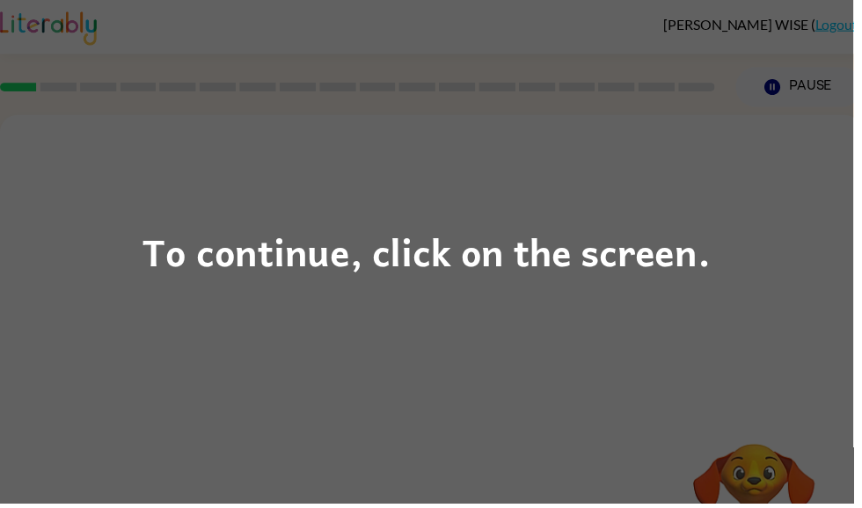
click at [543, 284] on div "To continue, click on the screen." at bounding box center [430, 254] width 573 height 60
click at [375, 458] on div "To continue, click on the screen." at bounding box center [431, 254] width 862 height 508
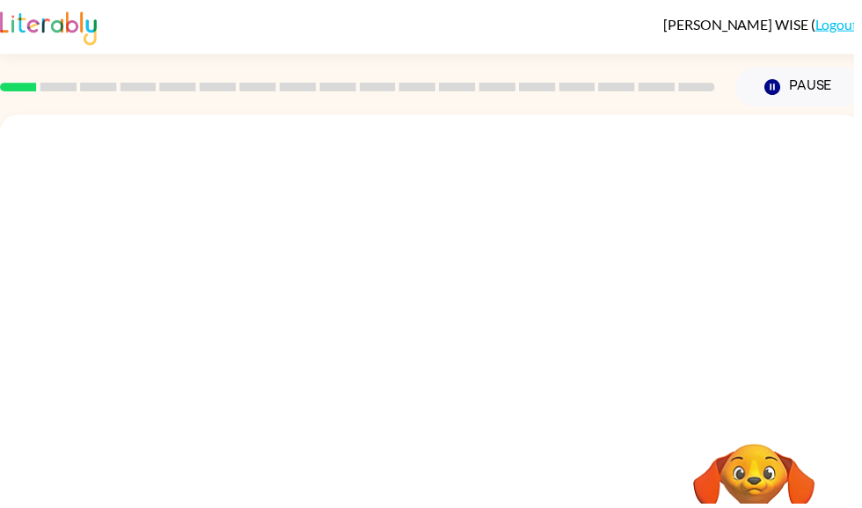
click at [484, 330] on div "Your browser must support playing .mp4 files to use Literably. Please try using…" at bounding box center [435, 367] width 870 height 502
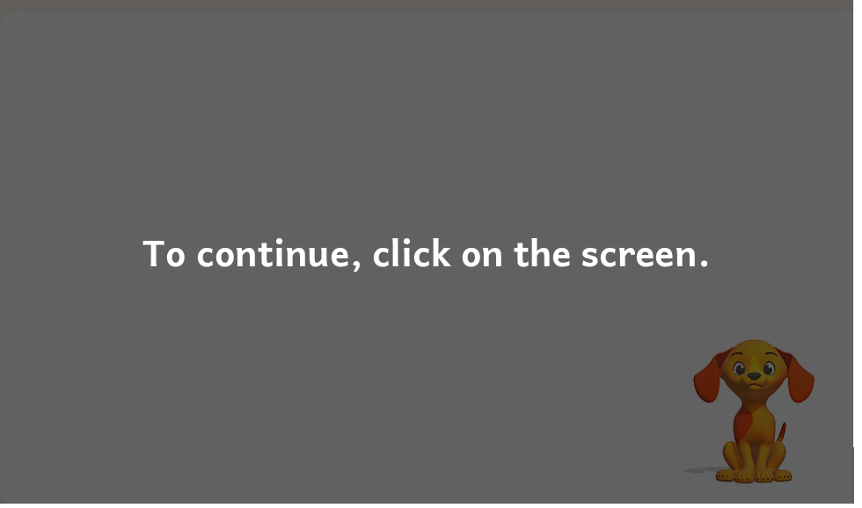
scroll to position [106, 0]
click at [390, 382] on div "To continue, click on the screen." at bounding box center [431, 254] width 862 height 508
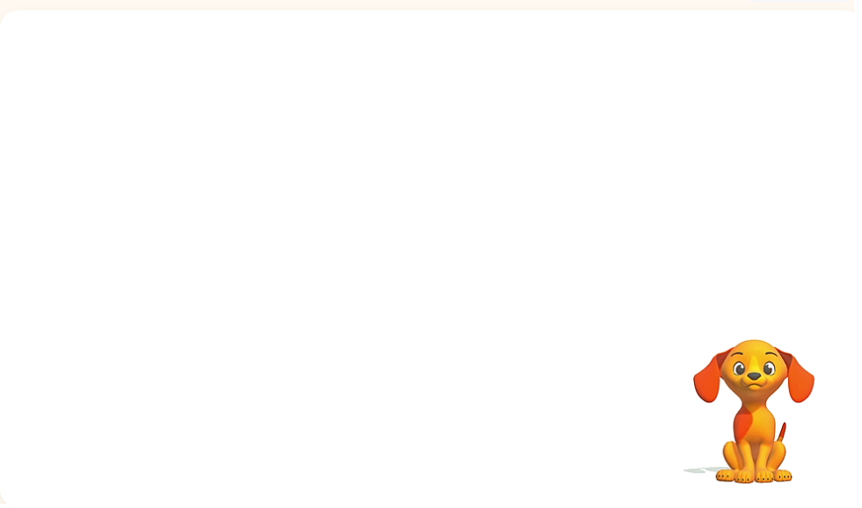
click at [472, 348] on div "Your browser must support playing .mp4 files to use Literably. Please try using…" at bounding box center [435, 262] width 870 height 502
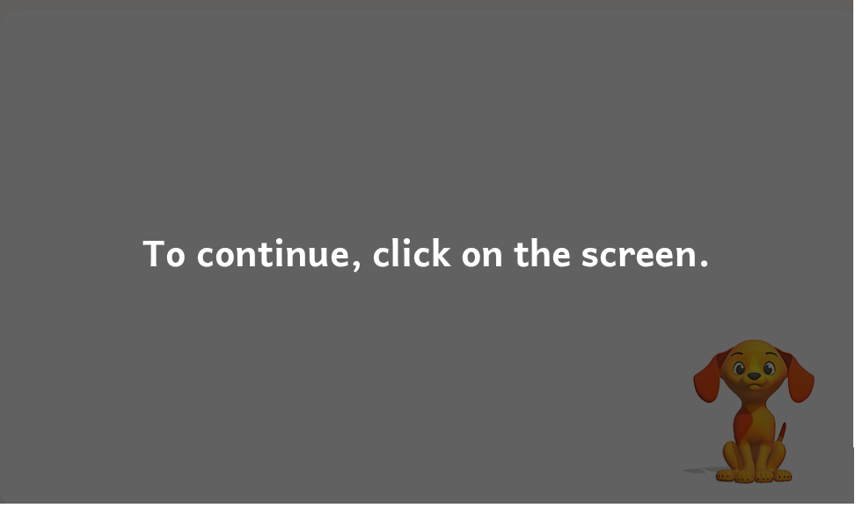
click at [552, 281] on div "To continue, click on the screen." at bounding box center [430, 254] width 573 height 60
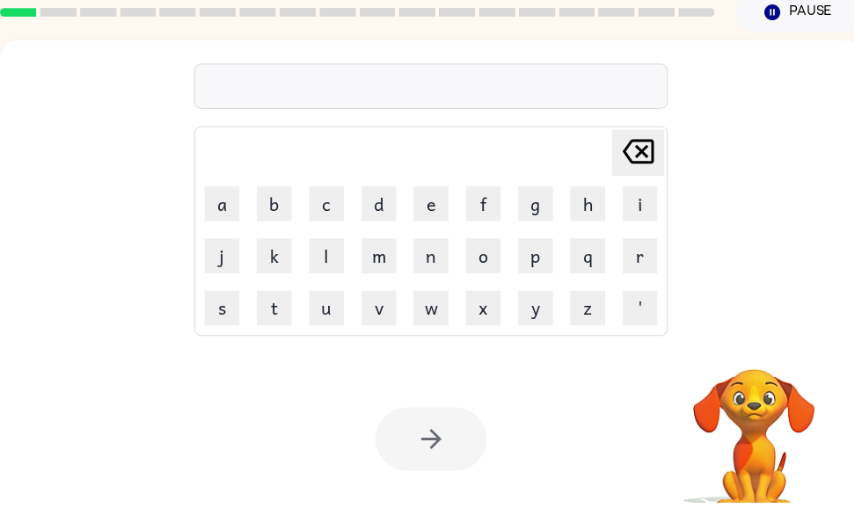
scroll to position [76, 0]
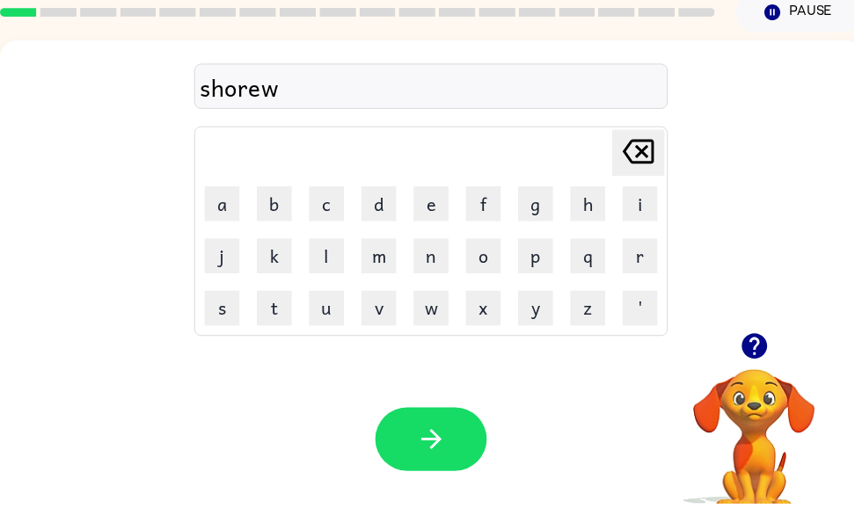
click at [420, 454] on icon "button" at bounding box center [435, 443] width 31 height 31
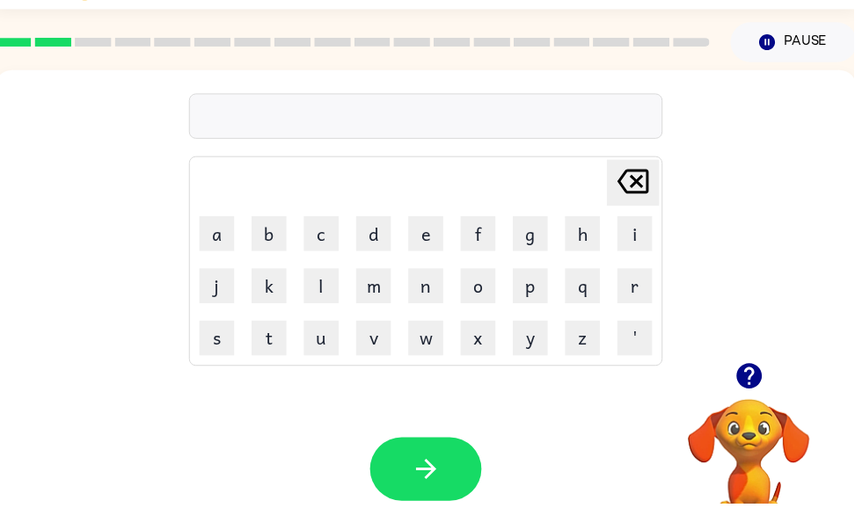
scroll to position [46, 0]
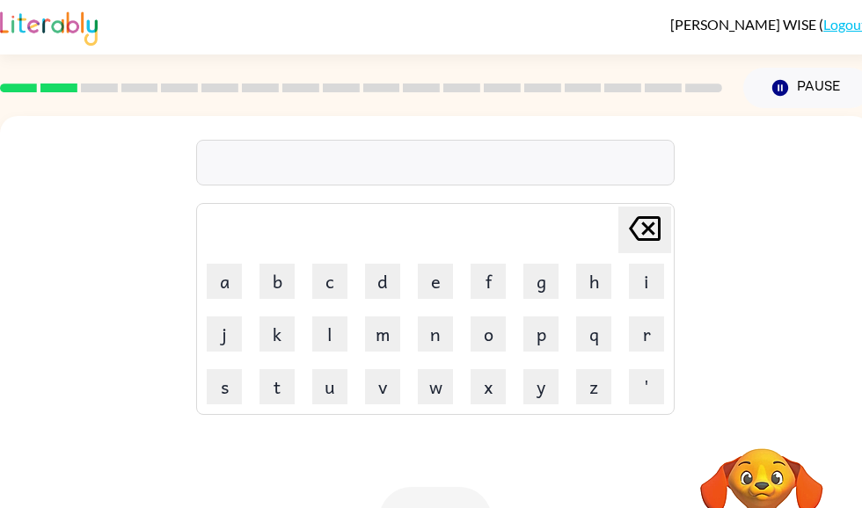
scroll to position [1, 0]
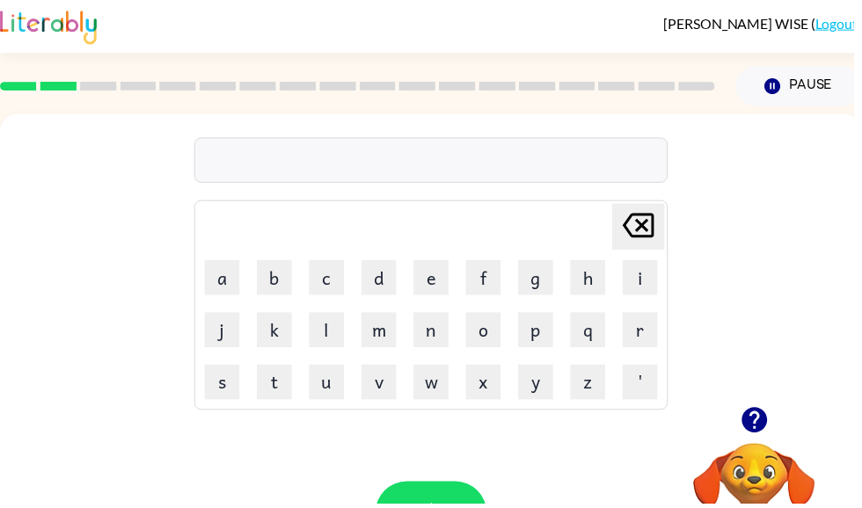
click at [790, 419] on div at bounding box center [762, 424] width 176 height 45
click at [756, 438] on icon "button" at bounding box center [761, 424] width 31 height 31
click at [742, 439] on video "Your browser must support playing .mp4 files to use Literably. Please try using…" at bounding box center [762, 508] width 176 height 176
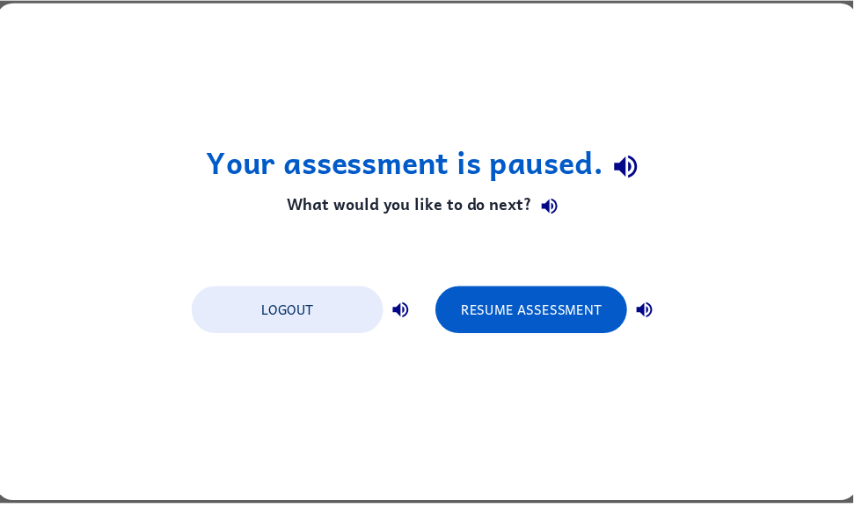
scroll to position [0, 0]
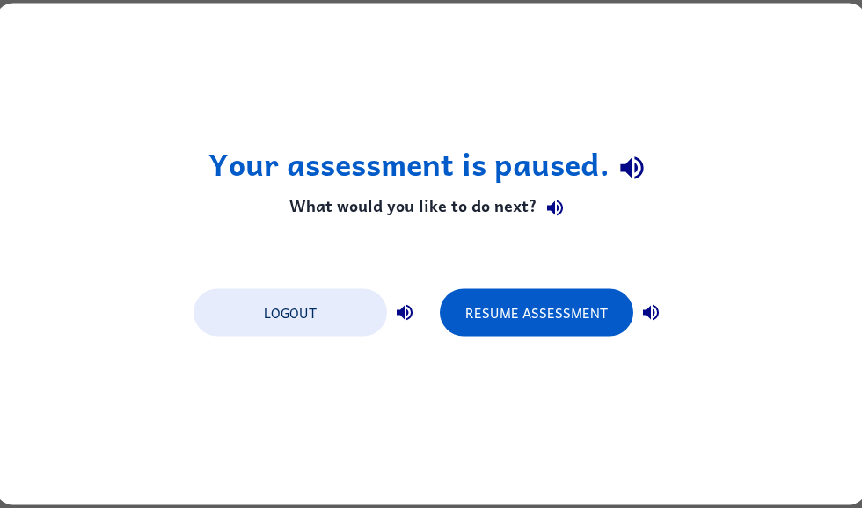
click at [543, 318] on button "Resume Assessment" at bounding box center [536, 312] width 193 height 47
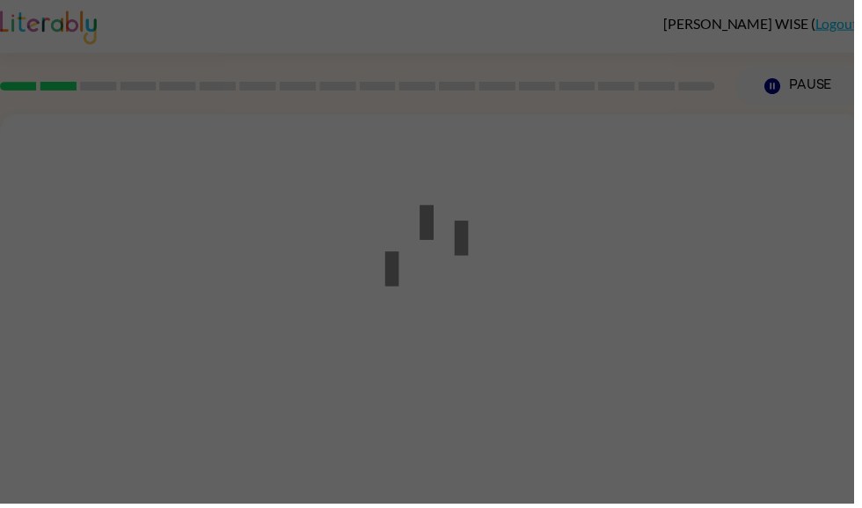
click at [574, 329] on div at bounding box center [431, 254] width 862 height 508
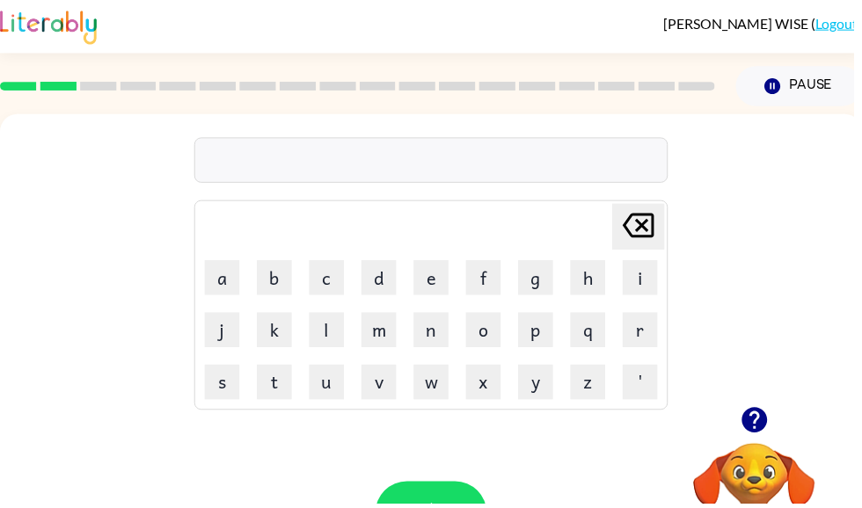
click at [749, 423] on icon "button" at bounding box center [760, 423] width 25 height 25
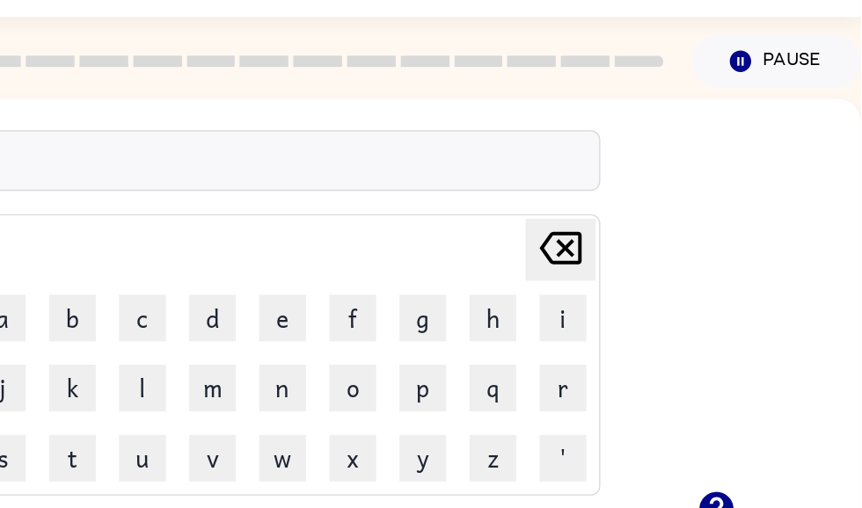
scroll to position [0, 9]
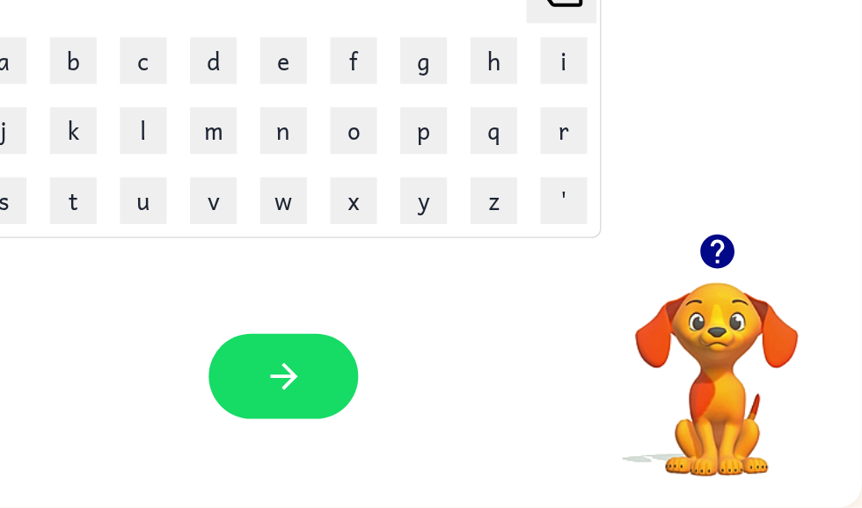
click at [739, 302] on icon "button" at bounding box center [751, 314] width 25 height 25
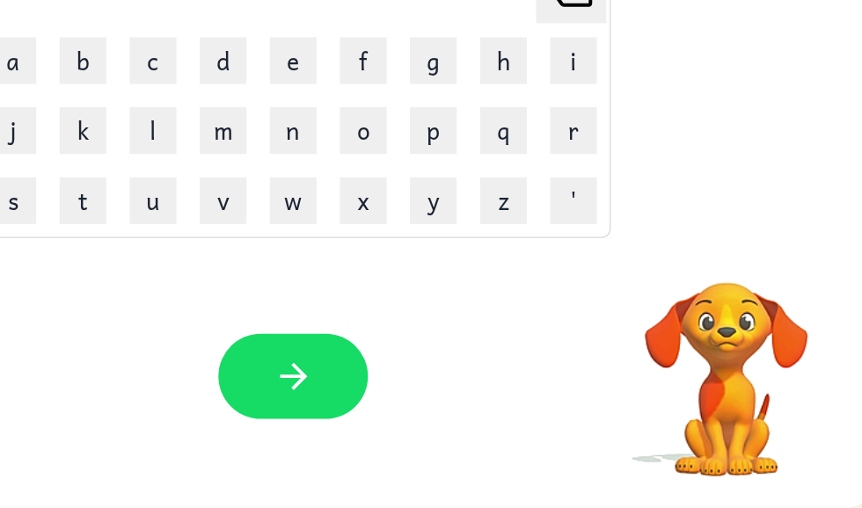
click at [665, 311] on video "Your browser must support playing .mp4 files to use Literably. Please try using…" at bounding box center [753, 399] width 176 height 176
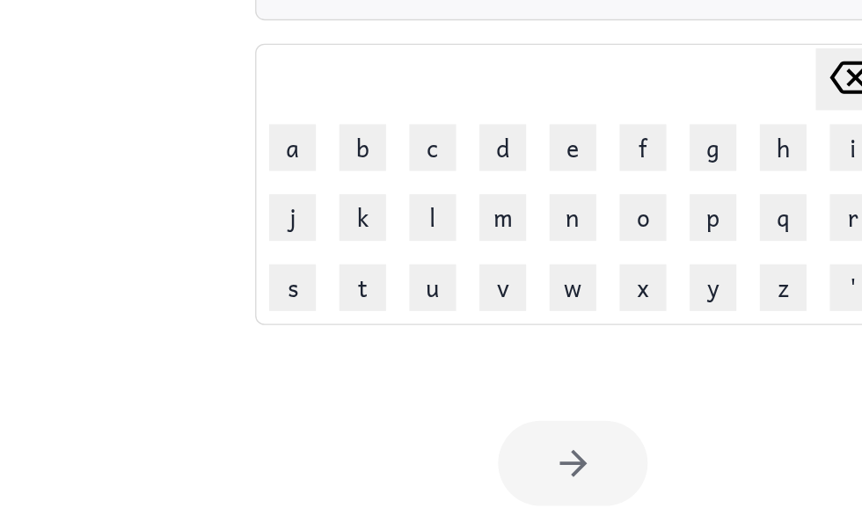
scroll to position [111, 0]
